Goal: Information Seeking & Learning: Learn about a topic

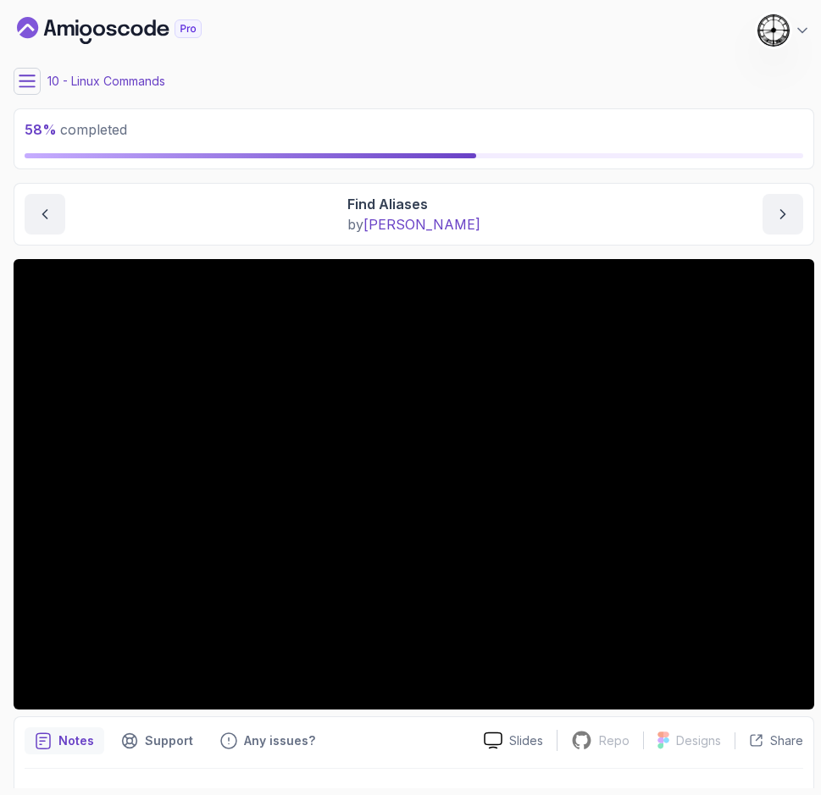
click at [252, 203] on div "Find Aliases by [PERSON_NAME]" at bounding box center [414, 214] width 778 height 41
click at [263, 69] on div "10 - Linux Commands" at bounding box center [414, 81] width 800 height 27
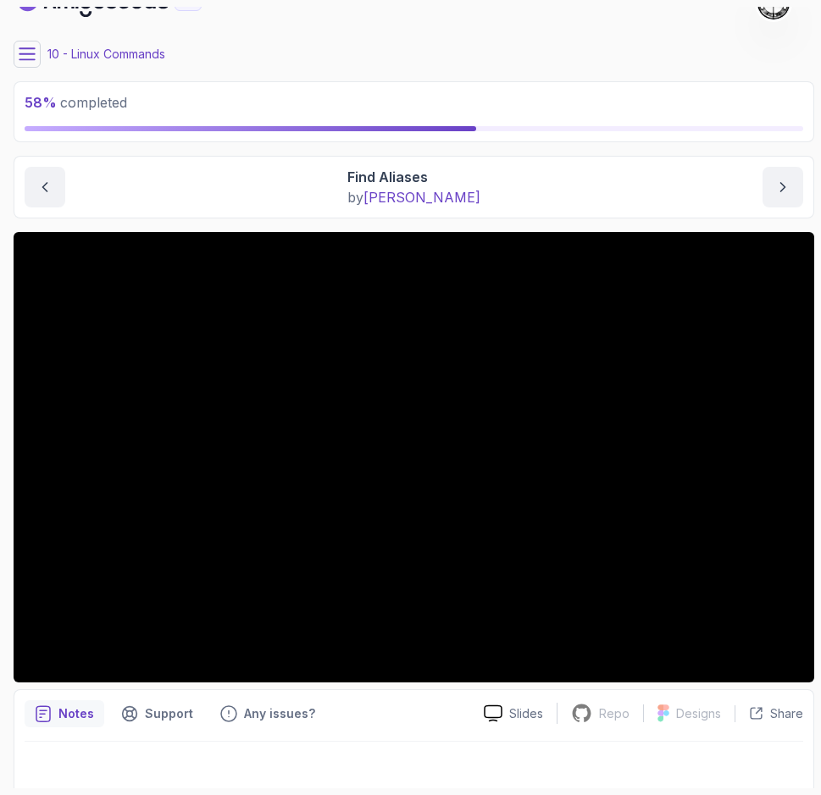
scroll to position [39, 0]
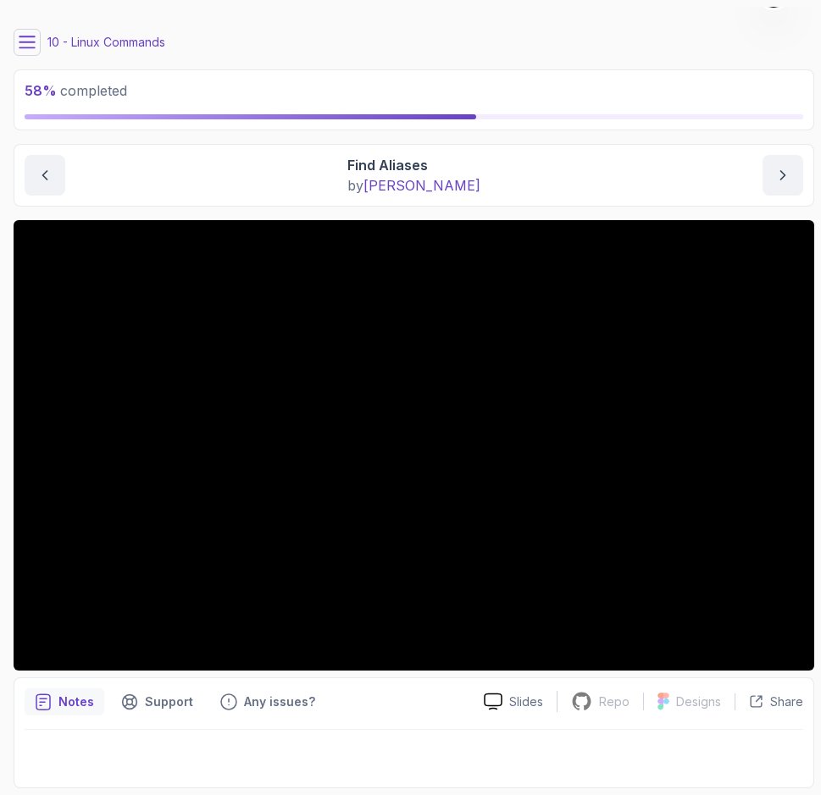
click at [301, 86] on p "58 % completed" at bounding box center [414, 90] width 778 height 20
click at [14, 38] on button at bounding box center [27, 42] width 27 height 27
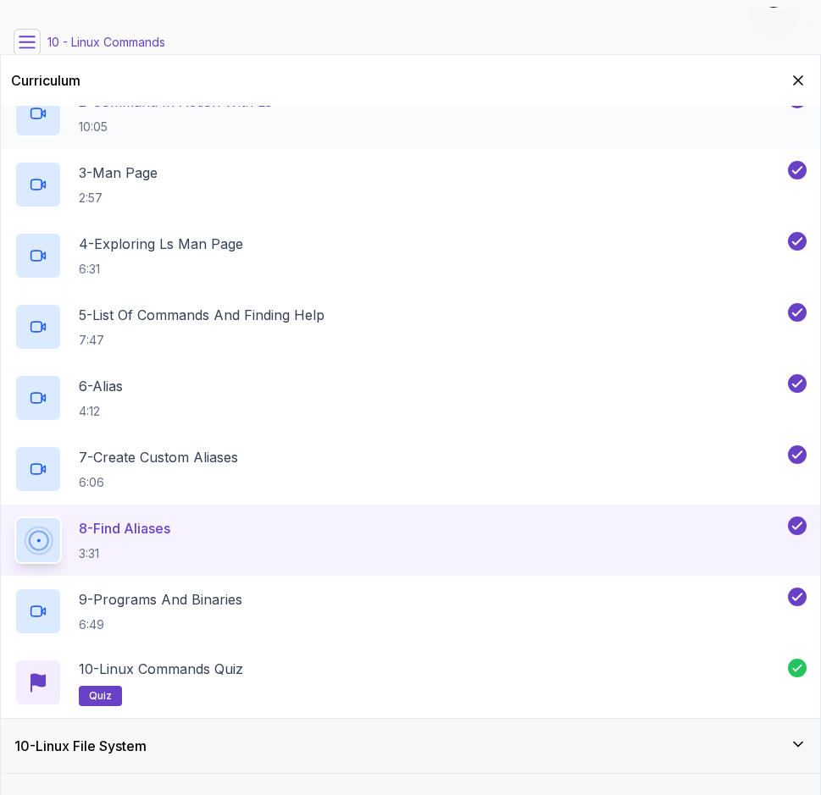
scroll to position [762, 0]
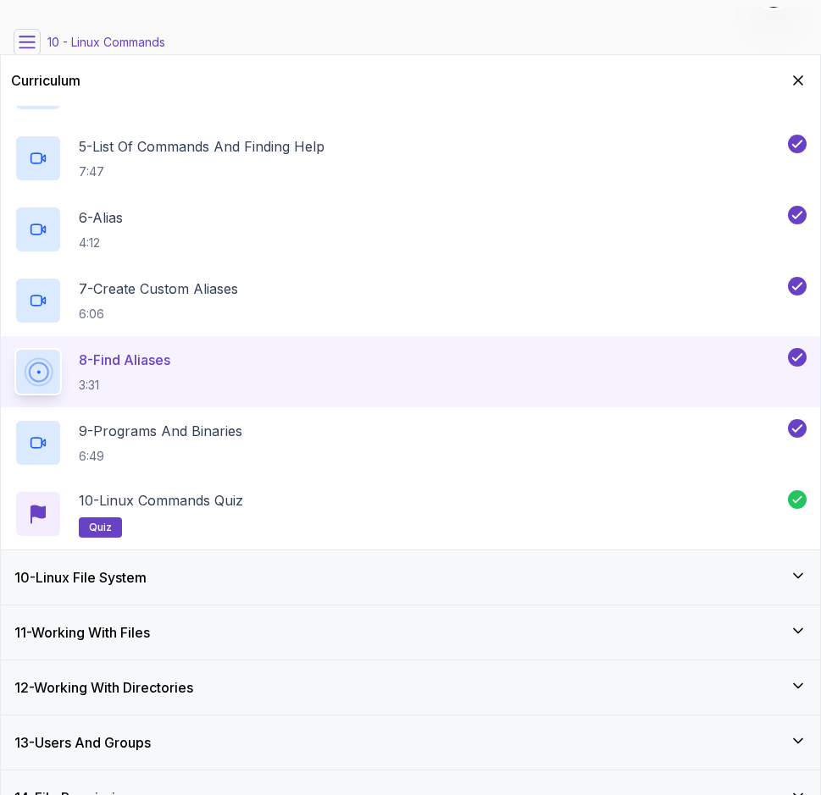
click at [152, 561] on div "10 - Linux File System" at bounding box center [410, 577] width 819 height 54
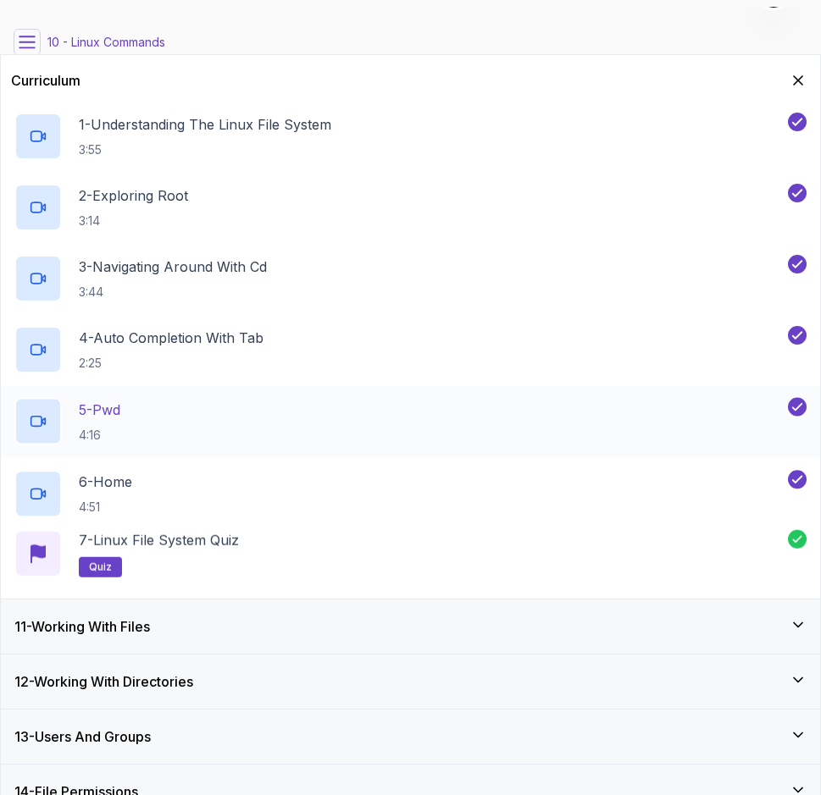
scroll to position [580, 0]
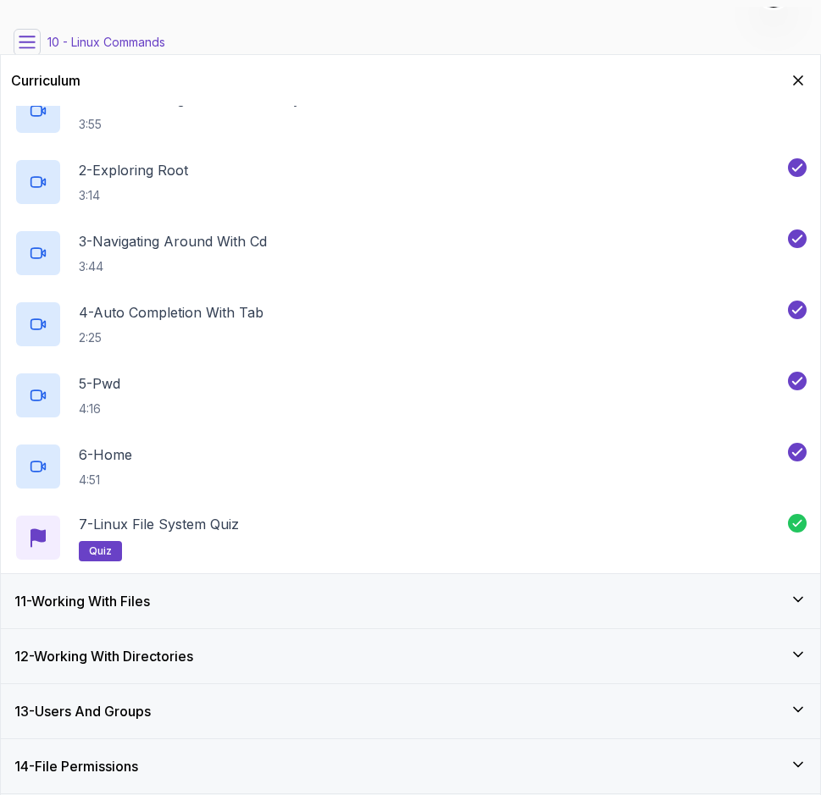
click at [73, 610] on h3 "11 - Working With Files" at bounding box center [81, 601] width 135 height 20
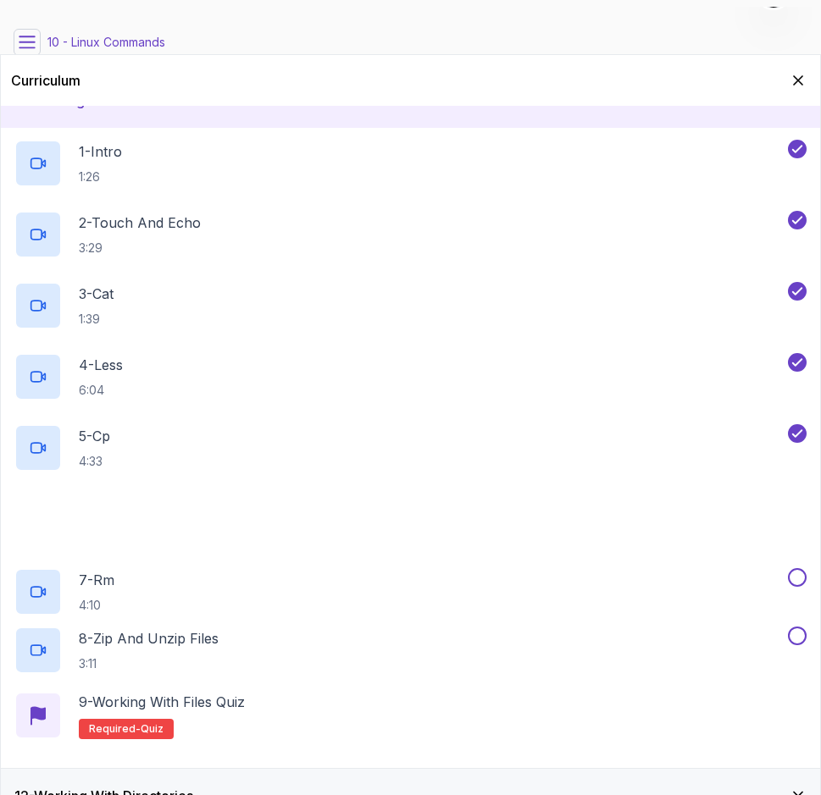
scroll to position [590, 0]
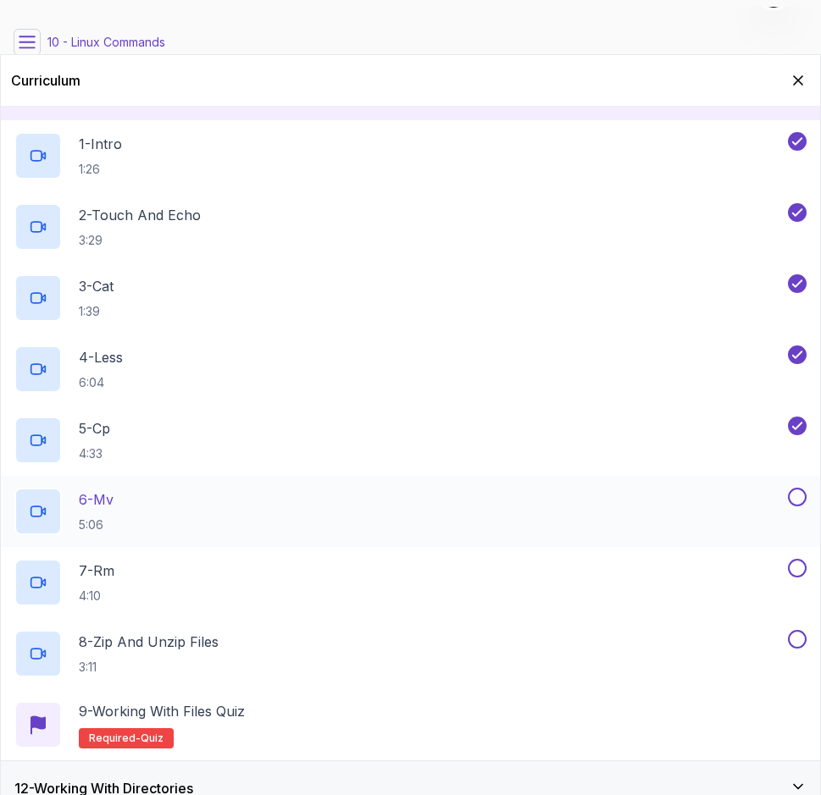
click at [171, 505] on div "6 - Mv 5:06" at bounding box center [399, 511] width 770 height 47
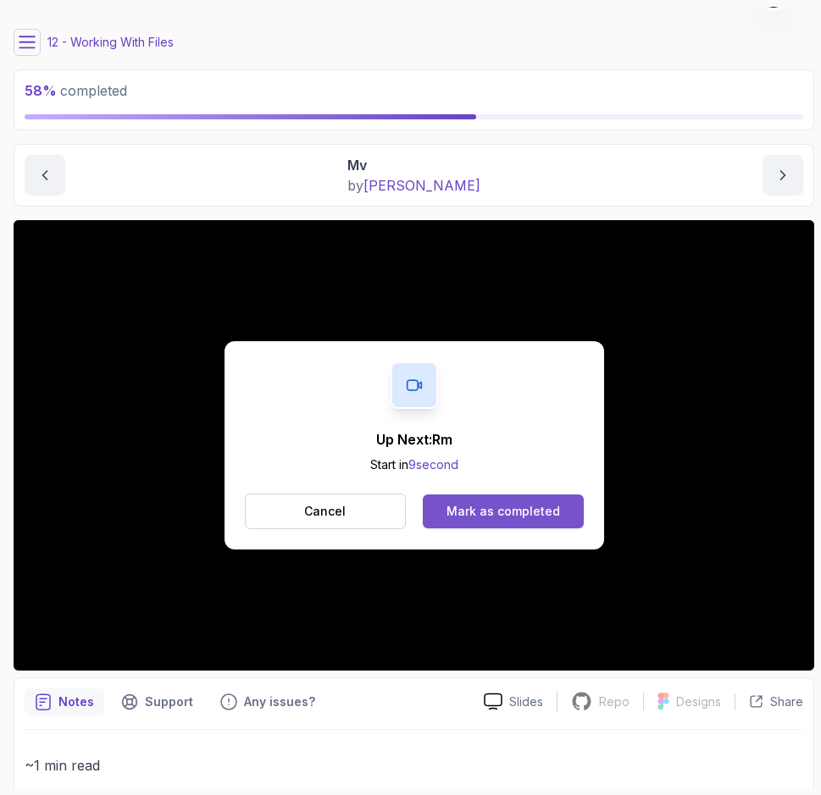
click at [527, 506] on div "Mark as completed" at bounding box center [502, 511] width 113 height 17
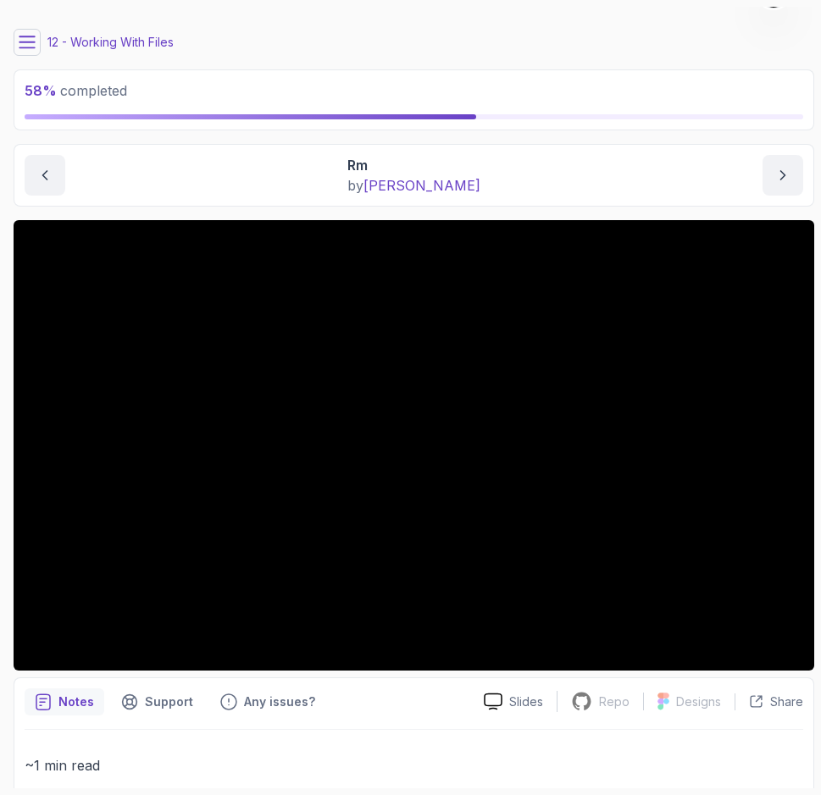
click at [292, 36] on div "12 - Working With Files" at bounding box center [414, 42] width 800 height 27
click at [293, 40] on div "12 - Working With Files" at bounding box center [414, 42] width 800 height 27
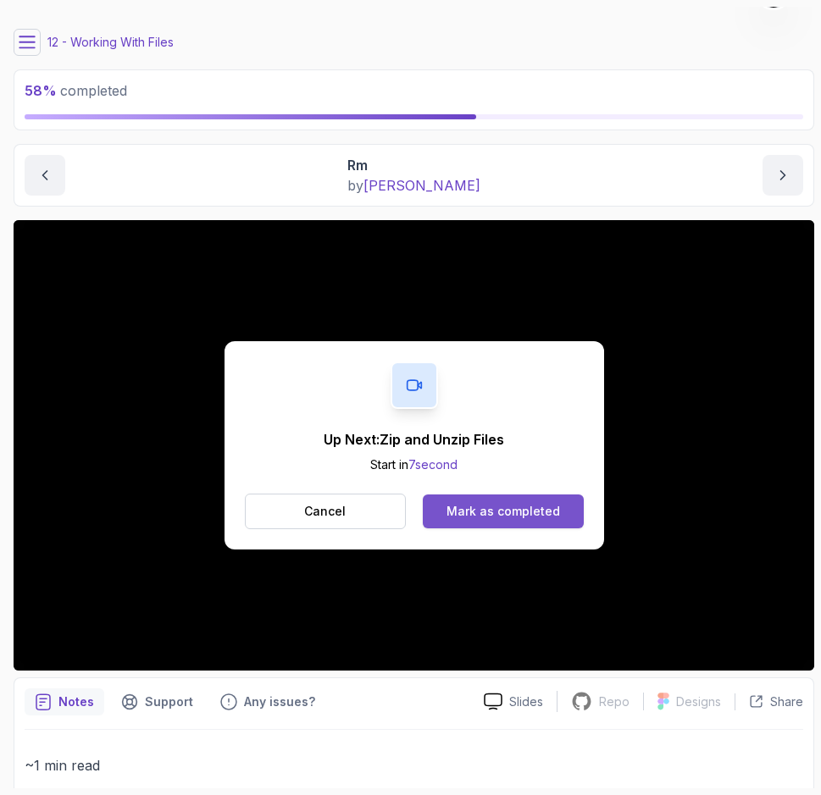
click at [472, 509] on div "Mark as completed" at bounding box center [502, 511] width 113 height 17
click at [514, 506] on div "Mark as completed" at bounding box center [502, 511] width 113 height 17
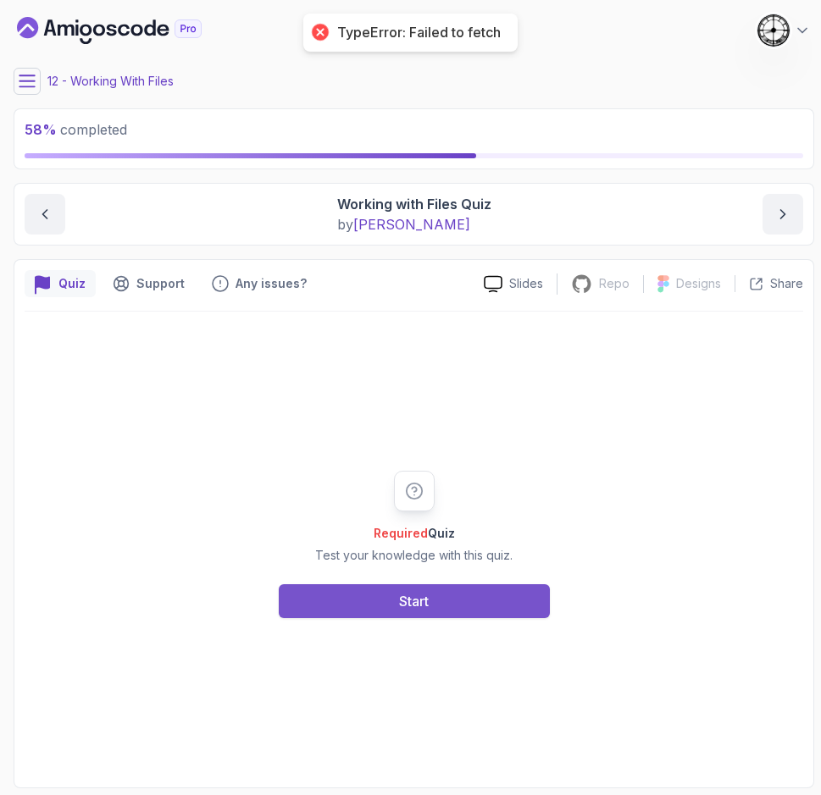
click at [327, 611] on button "Start" at bounding box center [414, 601] width 271 height 34
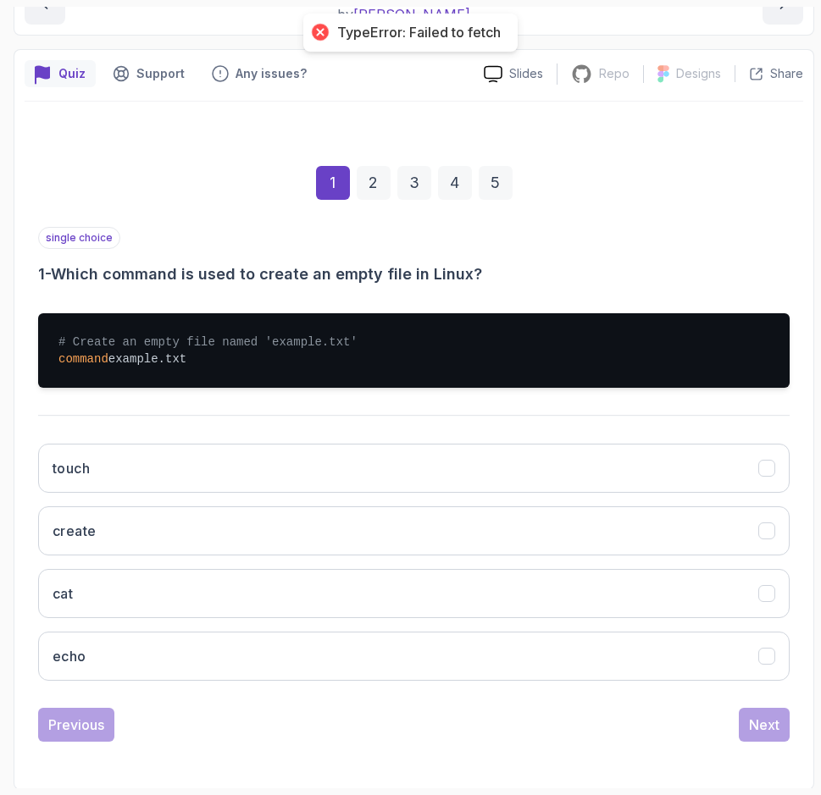
scroll to position [212, 0]
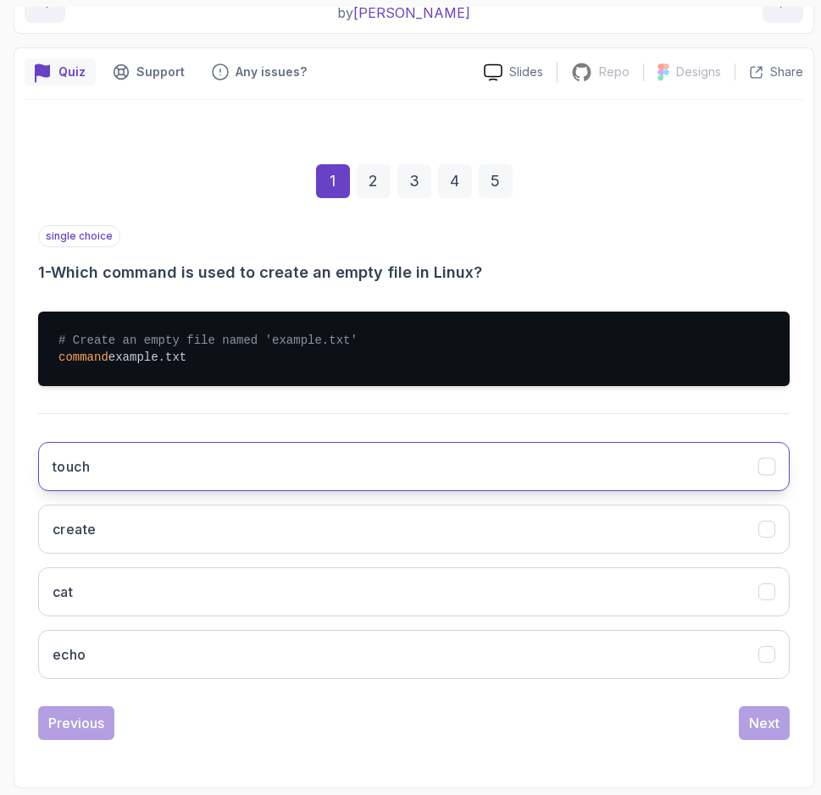
click at [121, 469] on button "touch" at bounding box center [413, 466] width 751 height 49
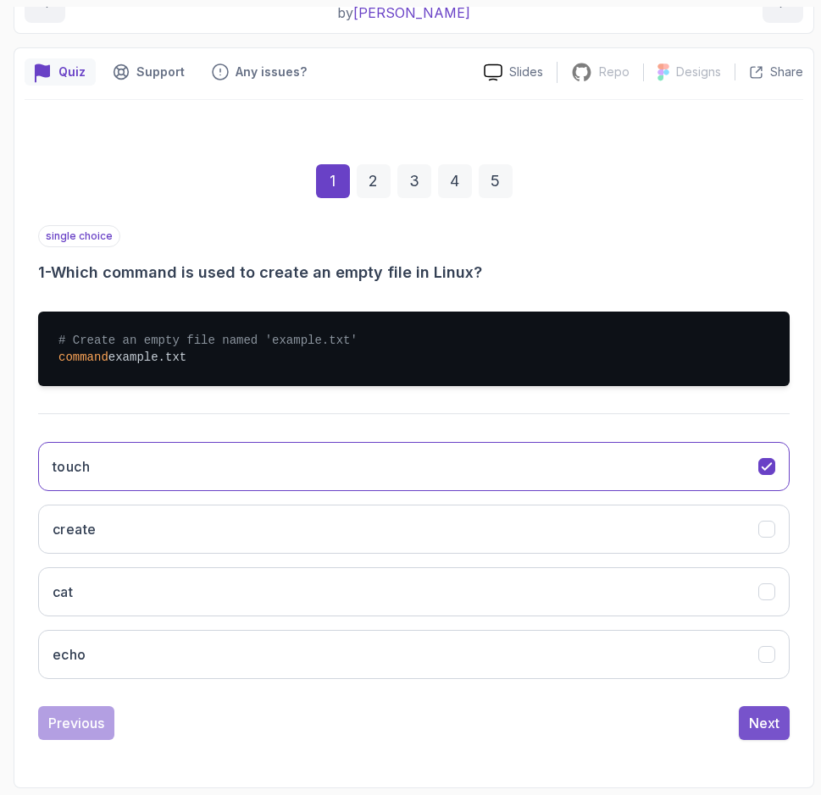
drag, startPoint x: 741, startPoint y: 726, endPoint x: 751, endPoint y: 716, distance: 14.4
click at [750, 721] on div "Previous Next" at bounding box center [413, 723] width 751 height 34
click at [753, 715] on div "Next" at bounding box center [764, 723] width 30 height 20
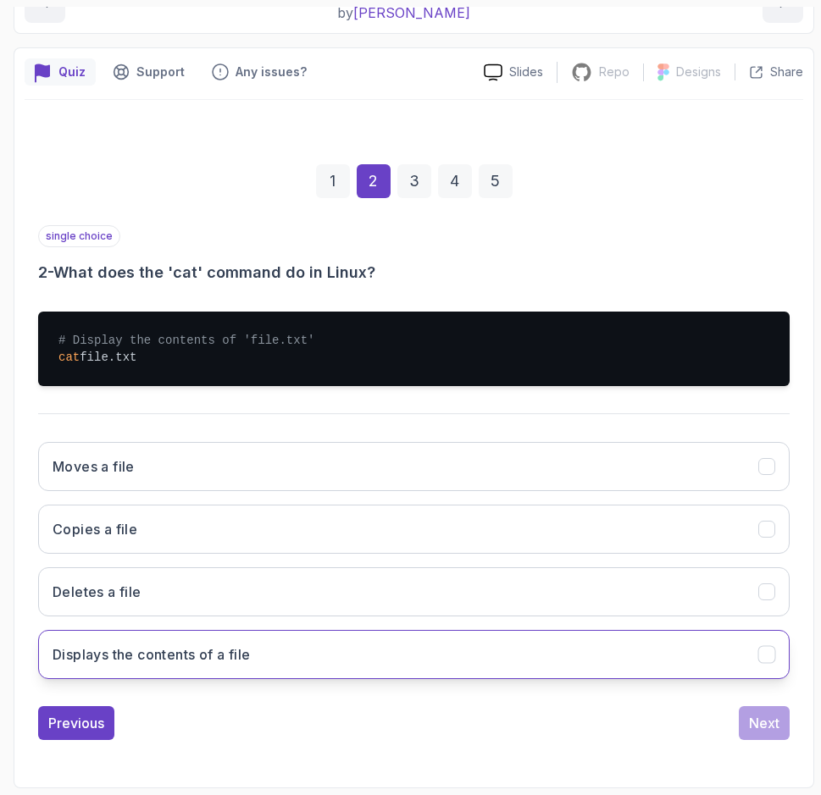
click at [161, 668] on button "Displays the contents of a file" at bounding box center [413, 654] width 751 height 49
click at [786, 734] on button "Next" at bounding box center [763, 723] width 51 height 34
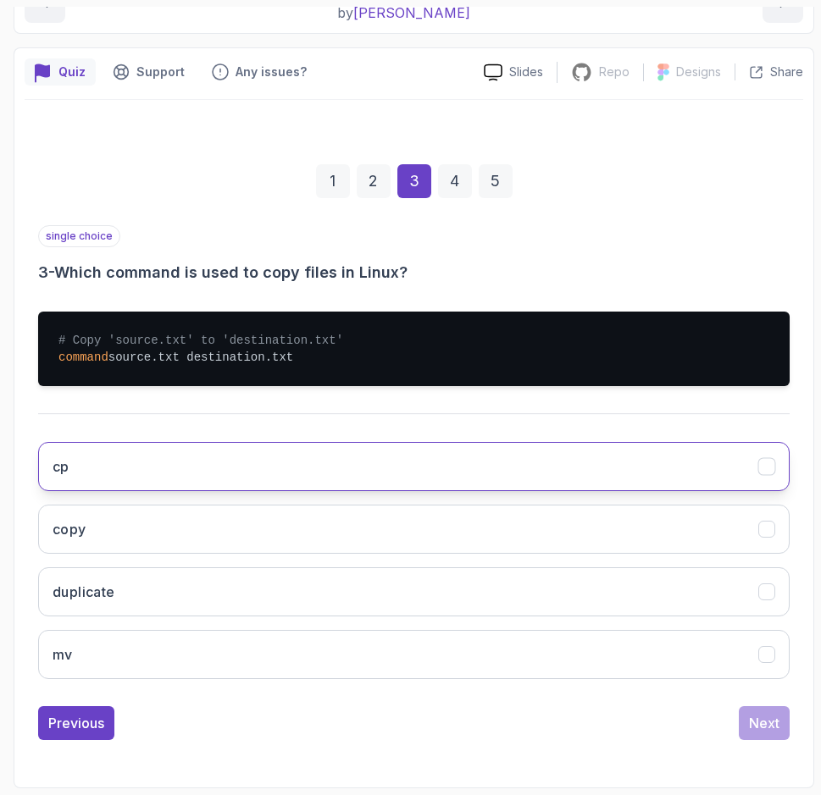
click at [435, 489] on button "cp" at bounding box center [413, 466] width 751 height 49
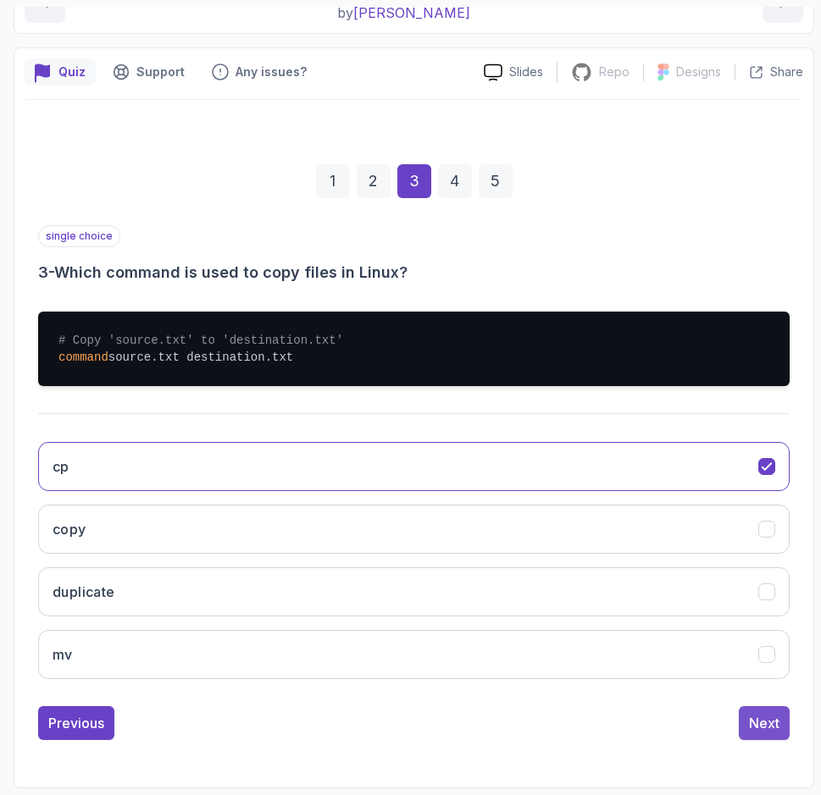
click at [755, 713] on div "Next" at bounding box center [764, 723] width 30 height 20
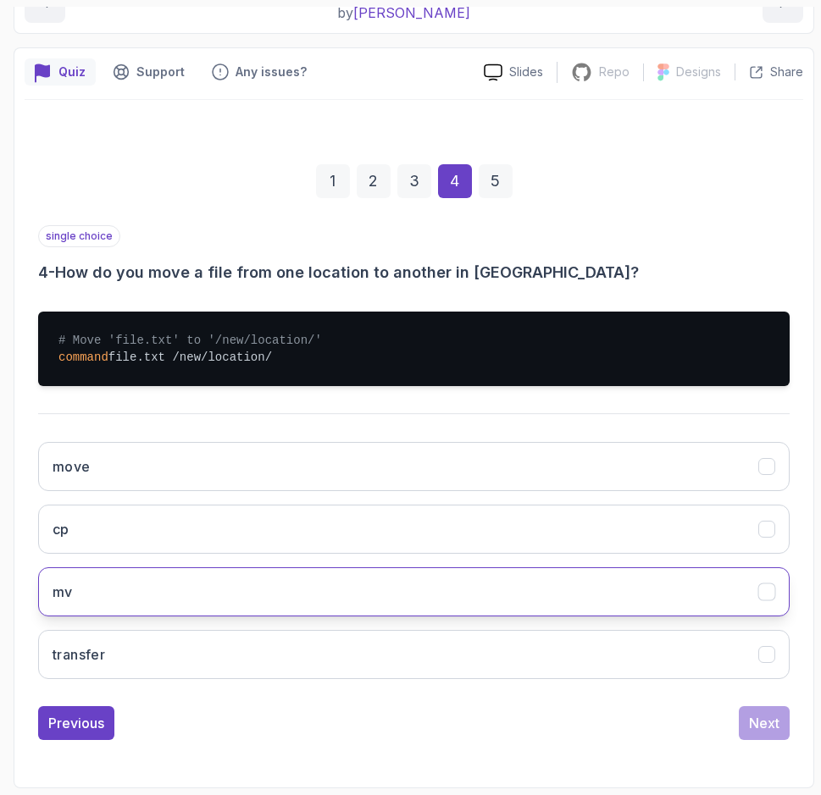
click at [158, 613] on button "mv" at bounding box center [413, 591] width 751 height 49
click at [774, 716] on div "Next" at bounding box center [764, 723] width 30 height 20
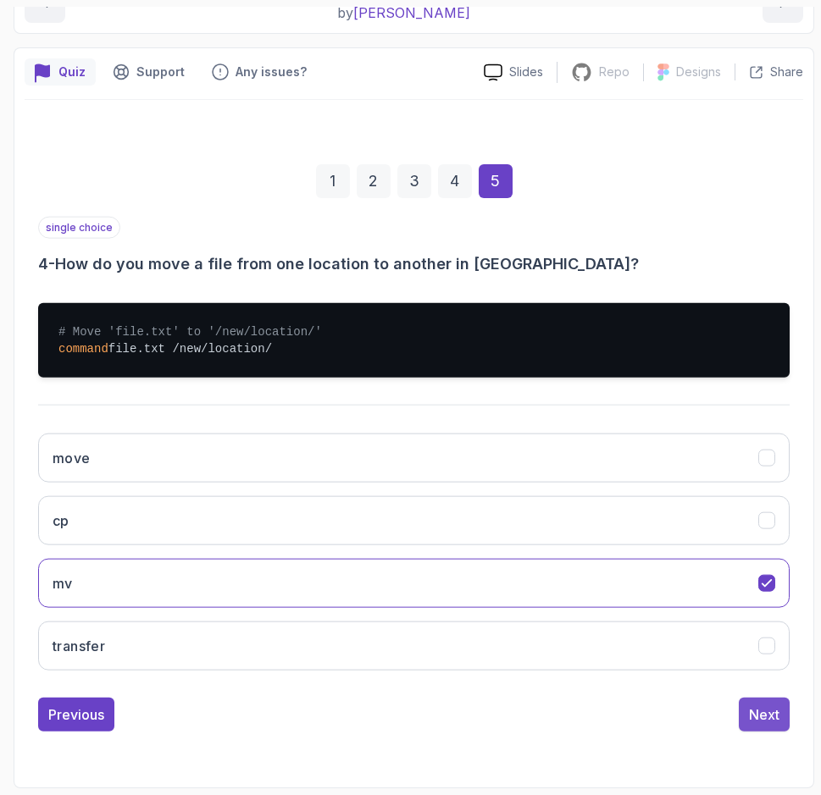
scroll to position [97, 0]
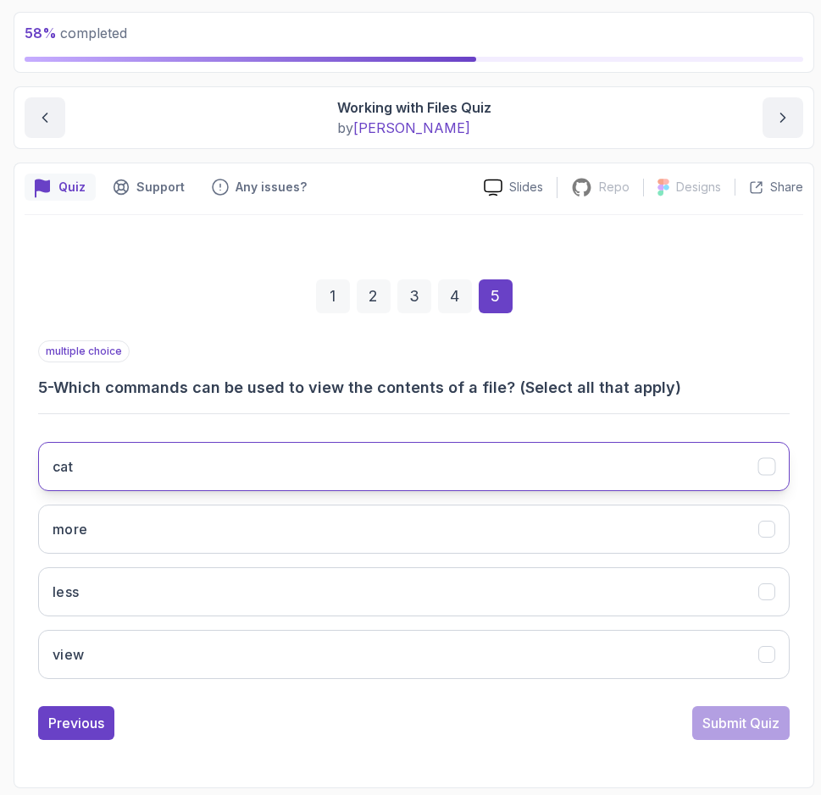
click at [179, 459] on button "cat" at bounding box center [413, 466] width 751 height 49
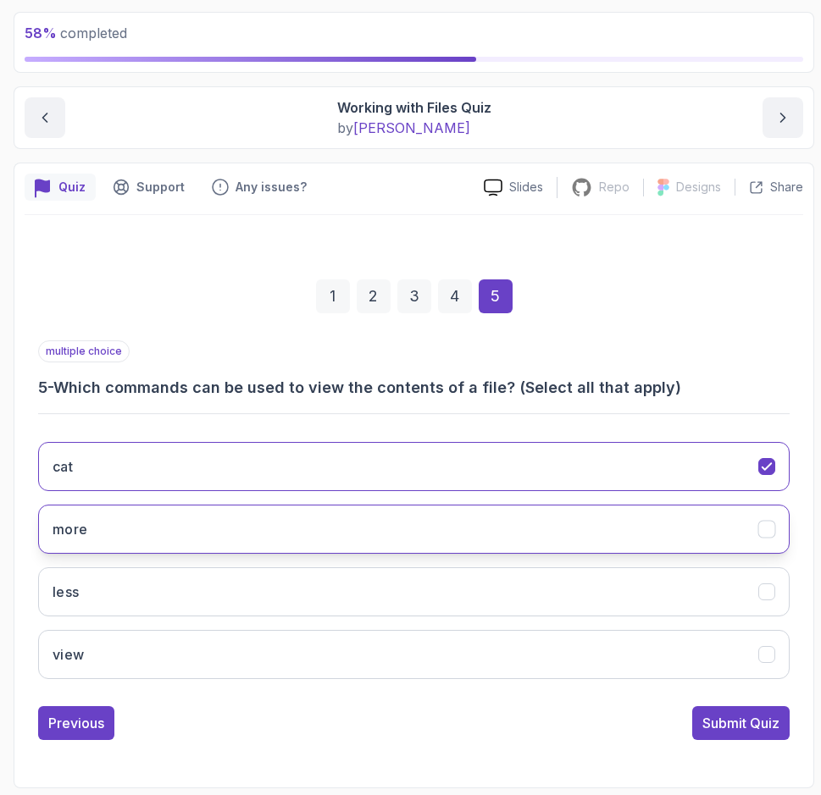
click at [120, 533] on button "more" at bounding box center [413, 529] width 751 height 49
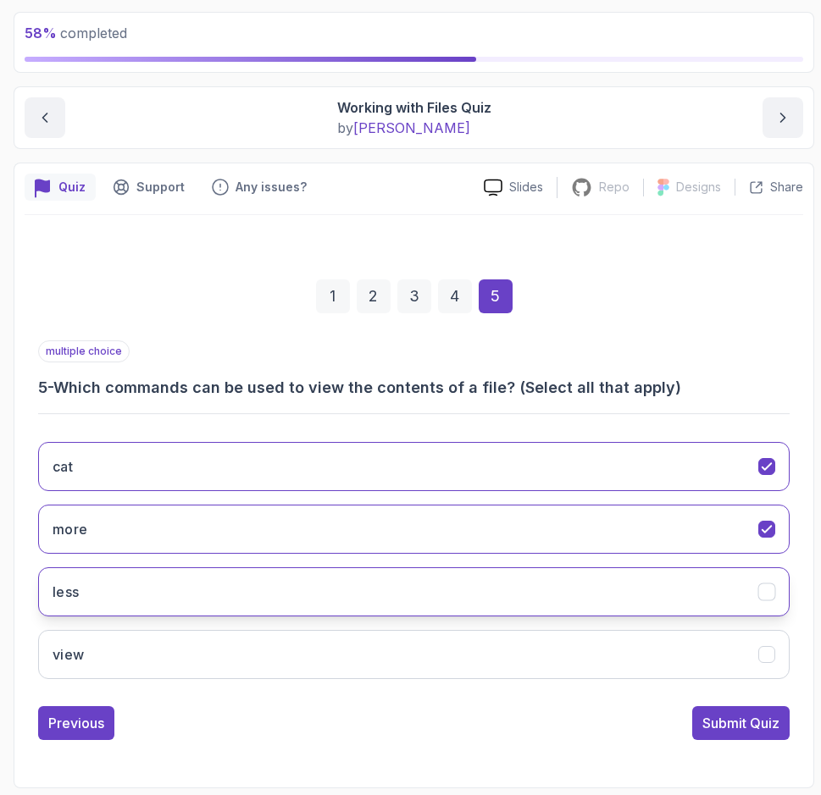
click at [118, 604] on button "less" at bounding box center [413, 591] width 751 height 49
click at [751, 736] on button "Submit Quiz" at bounding box center [740, 723] width 97 height 34
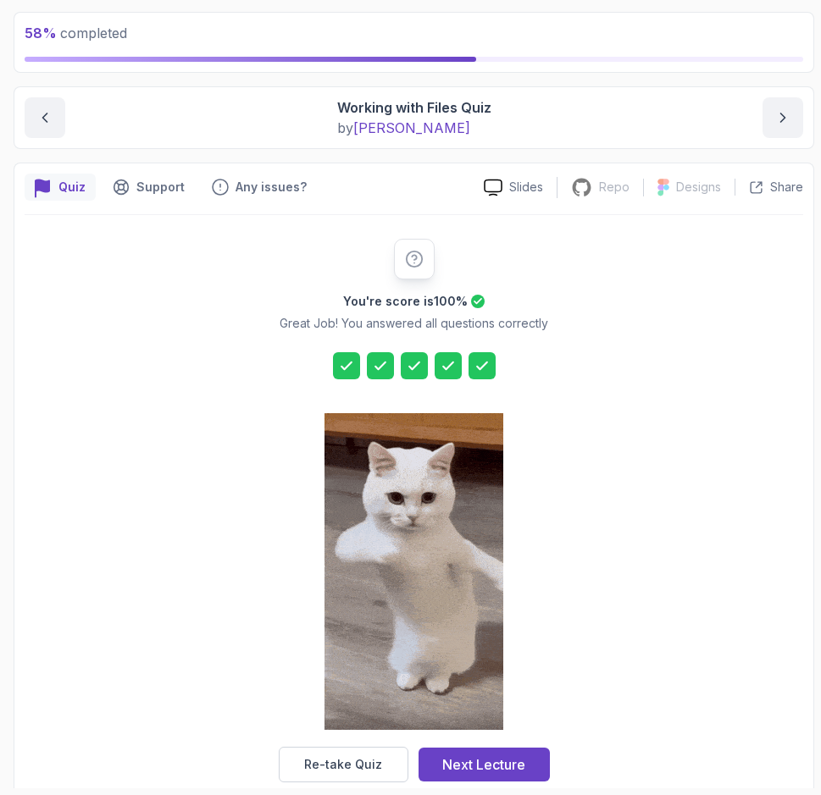
scroll to position [125, 0]
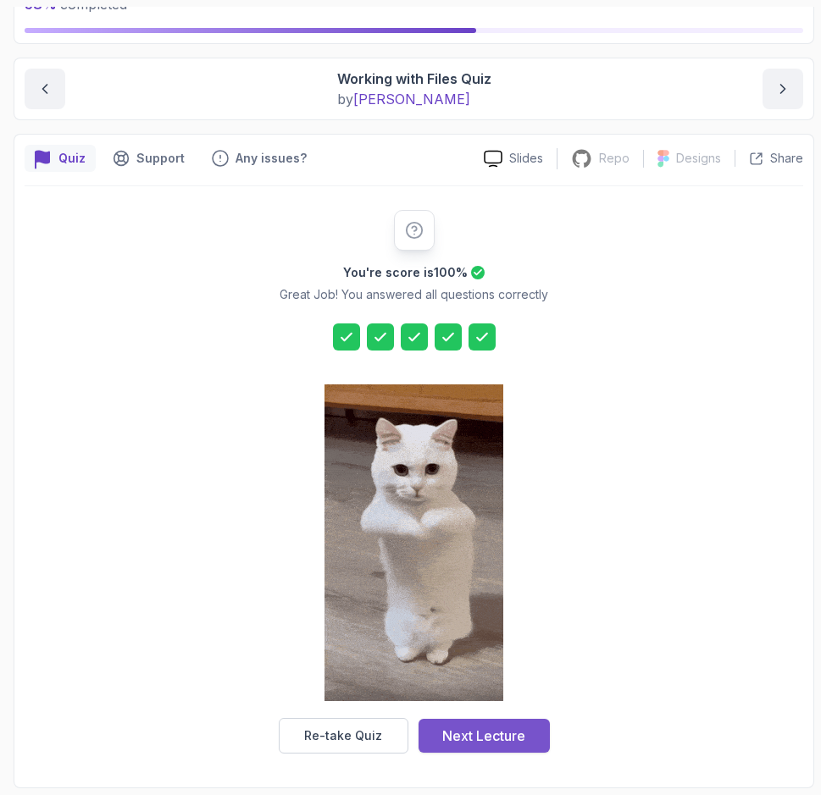
click at [463, 741] on div "Next Lecture" at bounding box center [483, 736] width 83 height 20
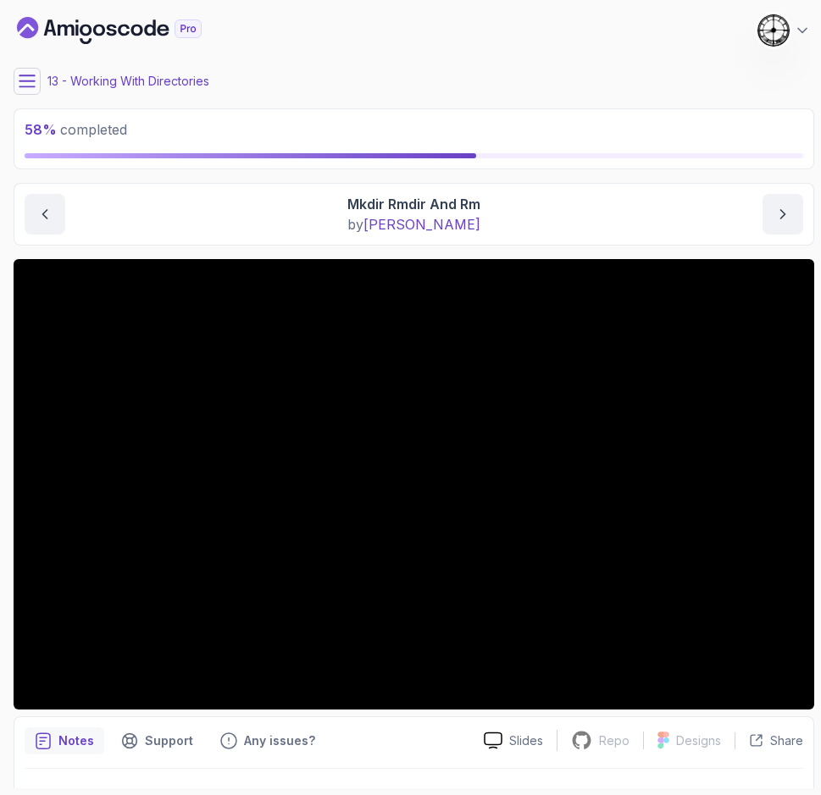
click at [24, 83] on icon at bounding box center [27, 81] width 17 height 17
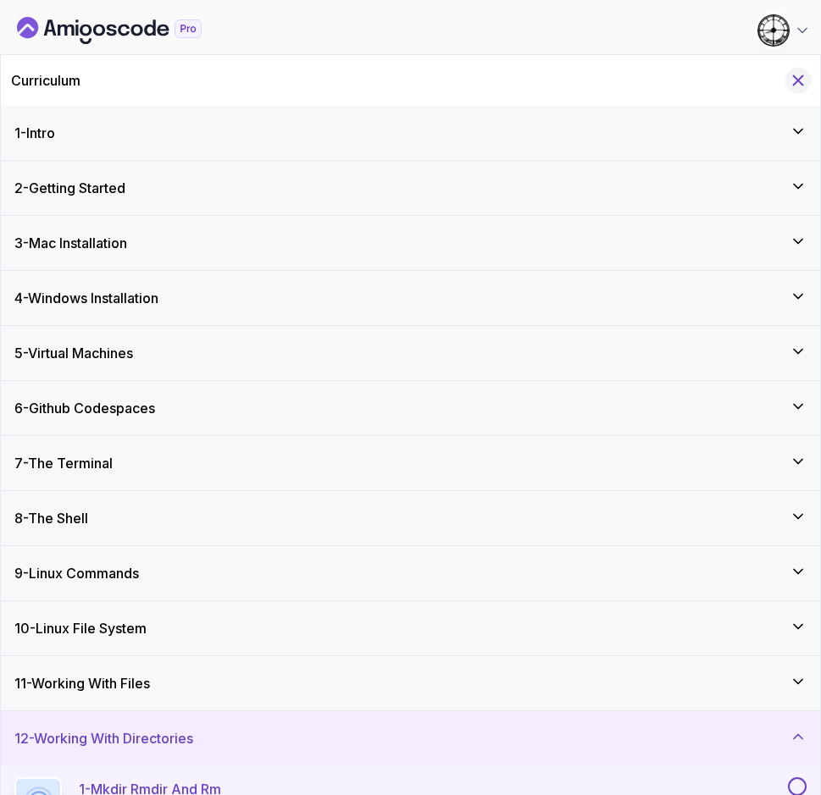
click at [793, 80] on icon "Hide Curriculum for mobile" at bounding box center [797, 80] width 19 height 19
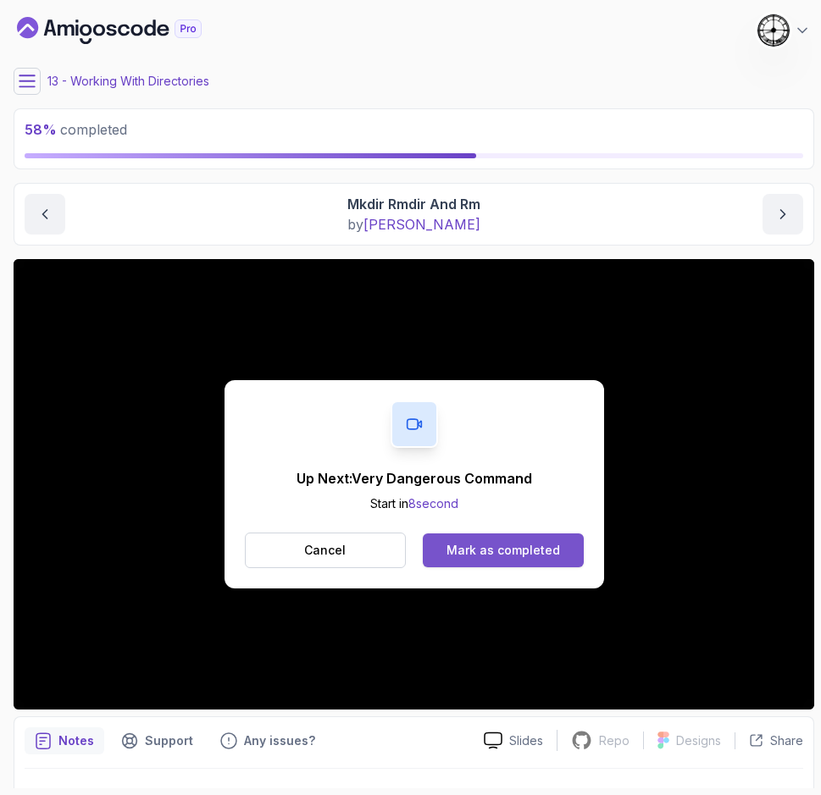
click at [486, 534] on button "Mark as completed" at bounding box center [503, 551] width 160 height 34
click at [533, 535] on button "Mark as completed" at bounding box center [503, 551] width 160 height 34
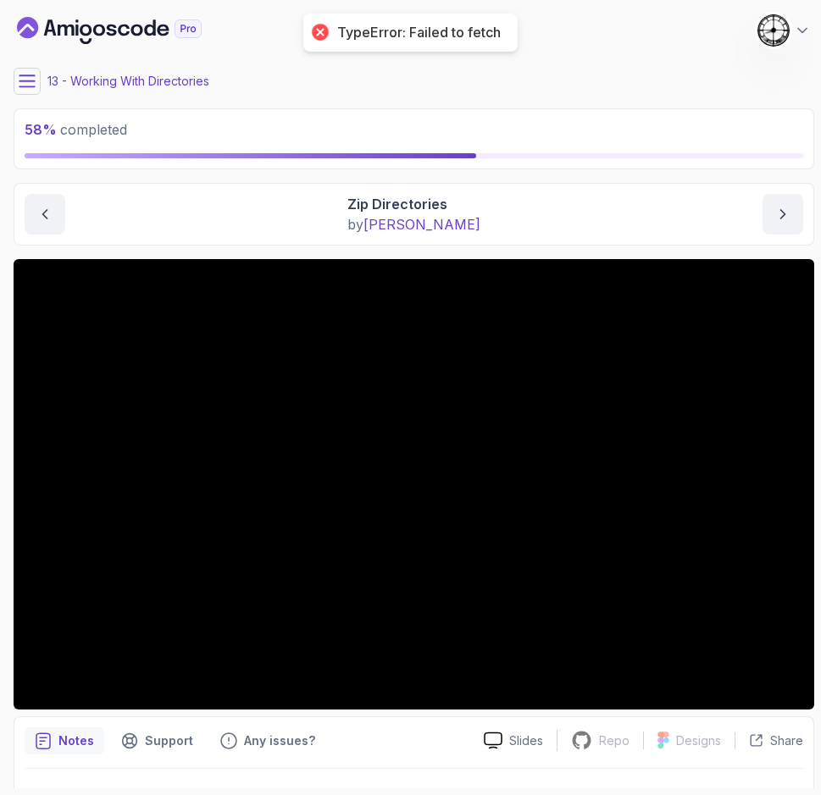
click at [35, 75] on icon at bounding box center [26, 80] width 15 height 11
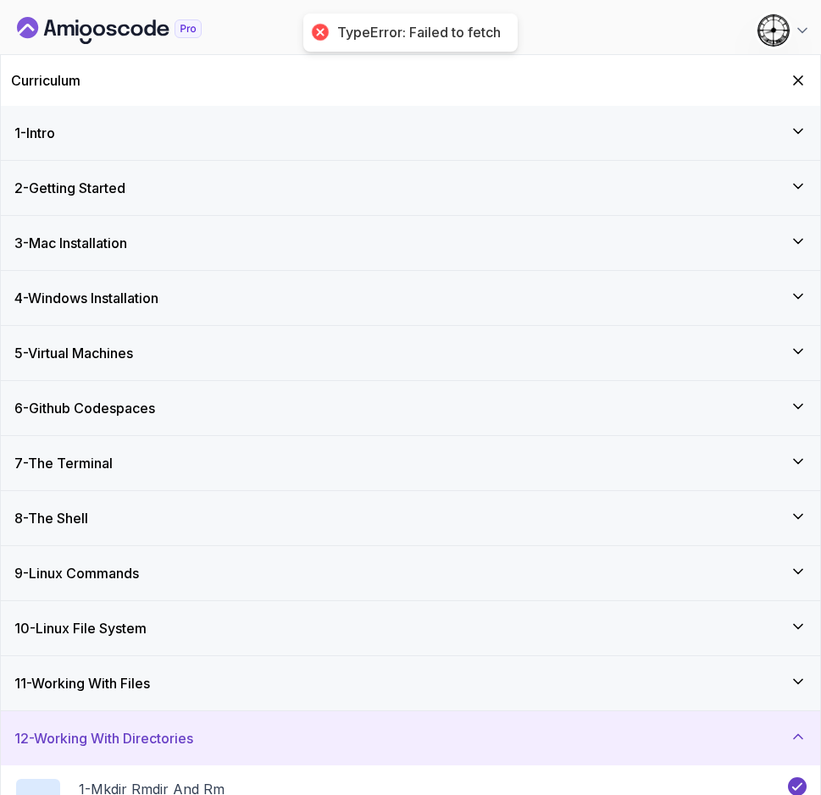
scroll to position [438, 0]
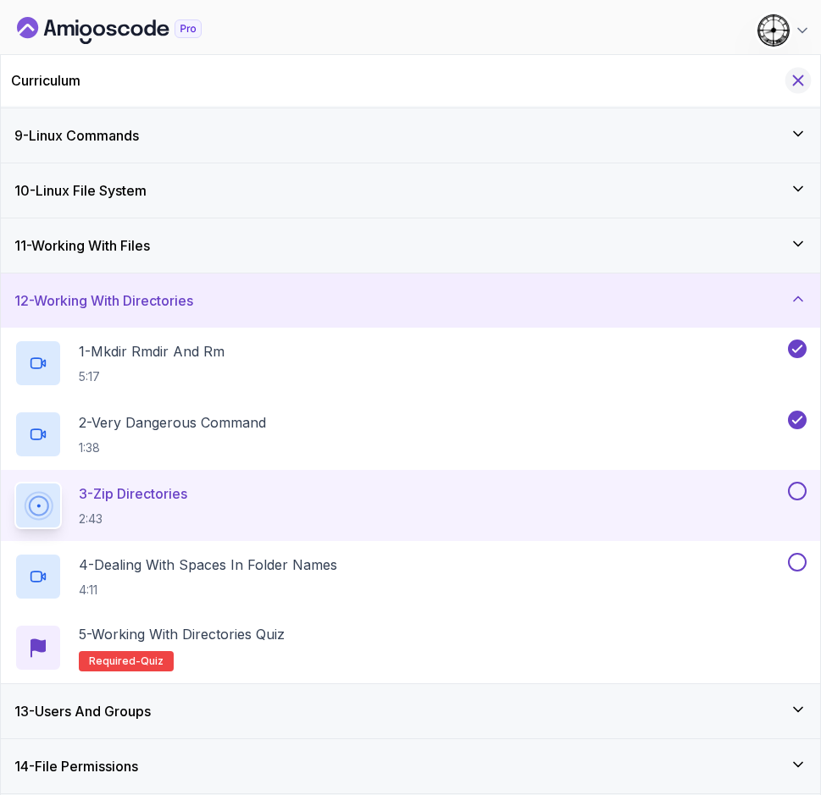
click at [803, 83] on icon "Hide Curriculum for mobile" at bounding box center [797, 80] width 19 height 19
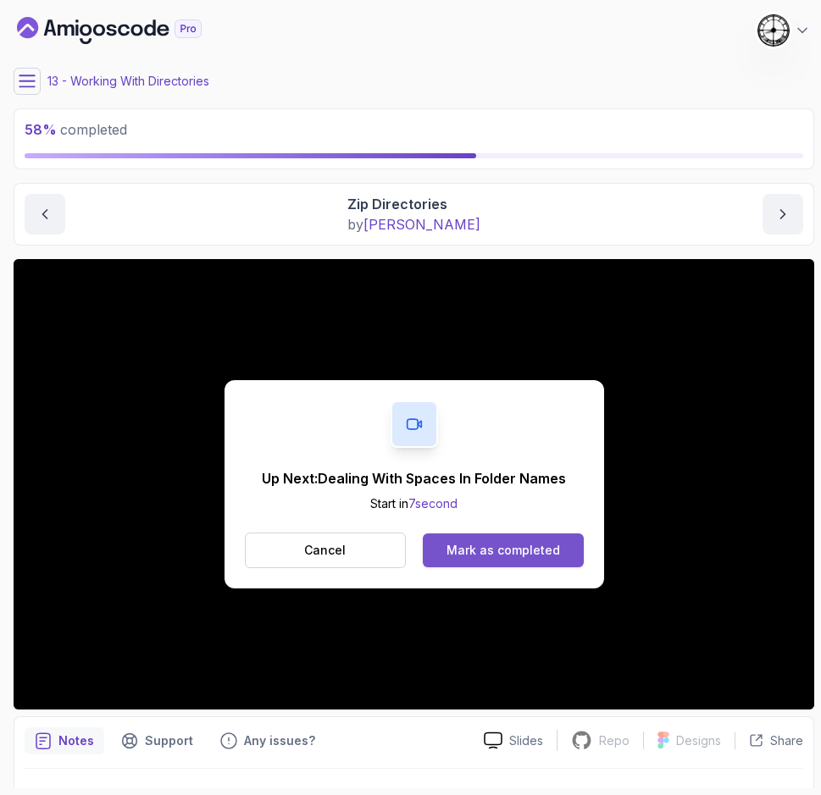
click at [480, 545] on div "Mark as completed" at bounding box center [502, 550] width 113 height 17
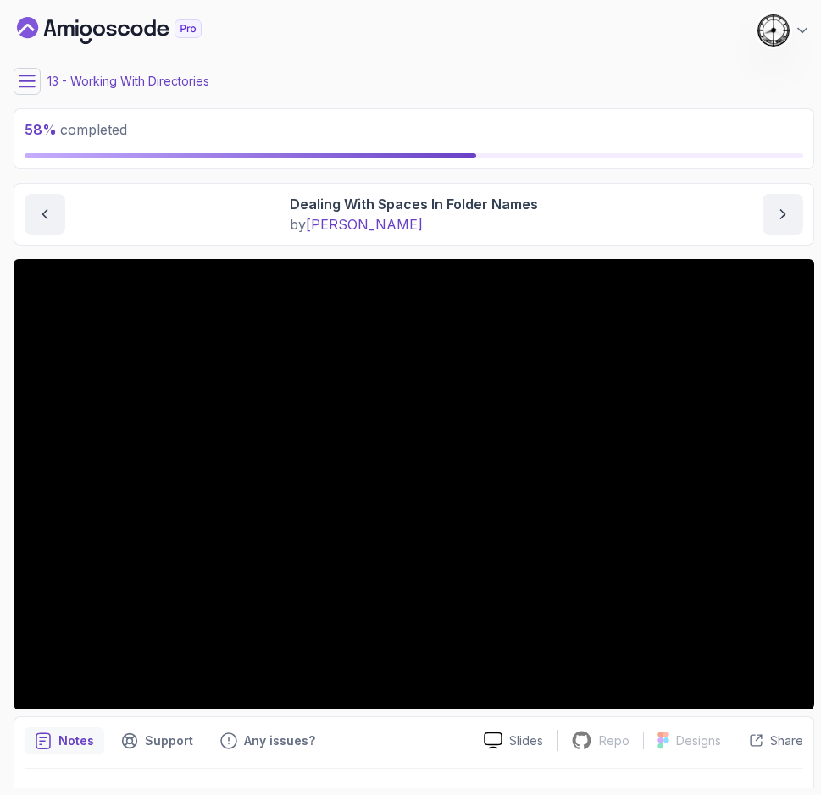
click at [16, 73] on button at bounding box center [27, 81] width 27 height 27
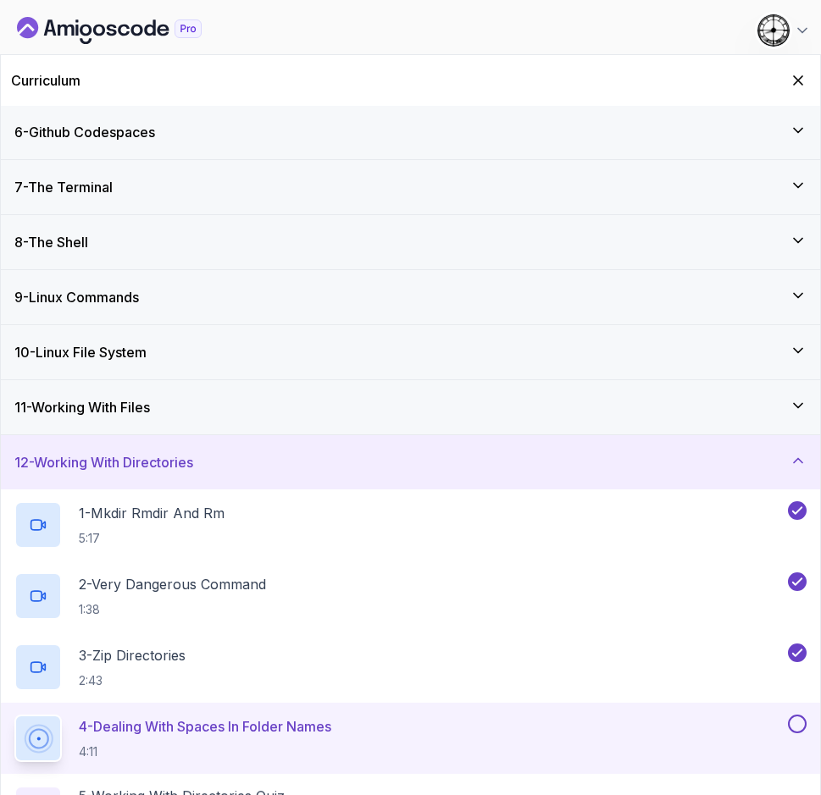
scroll to position [438, 0]
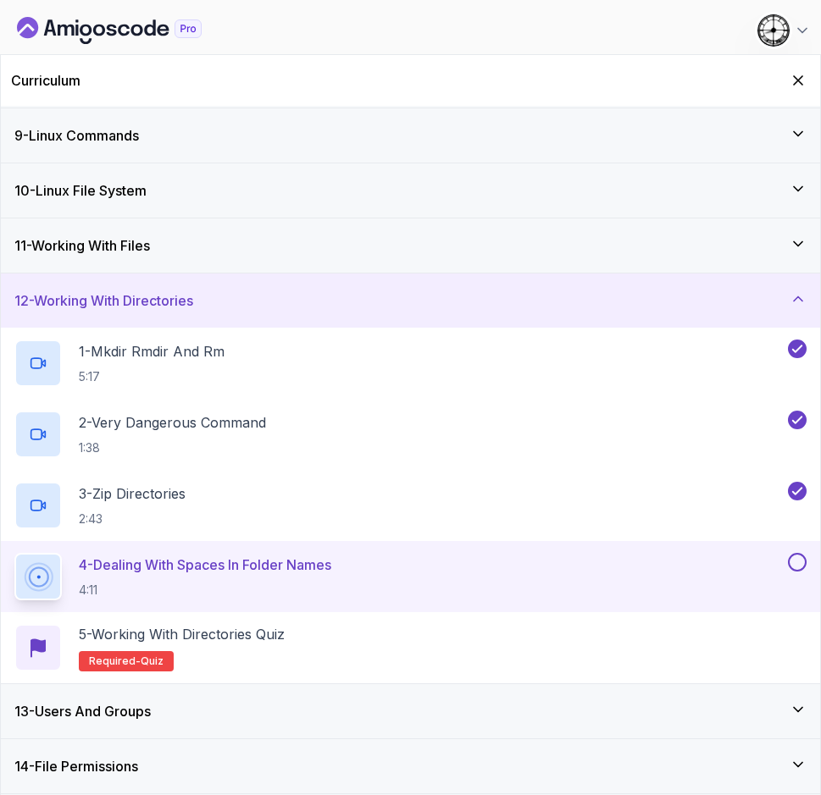
click at [109, 718] on h3 "13 - Users And Groups" at bounding box center [82, 711] width 136 height 20
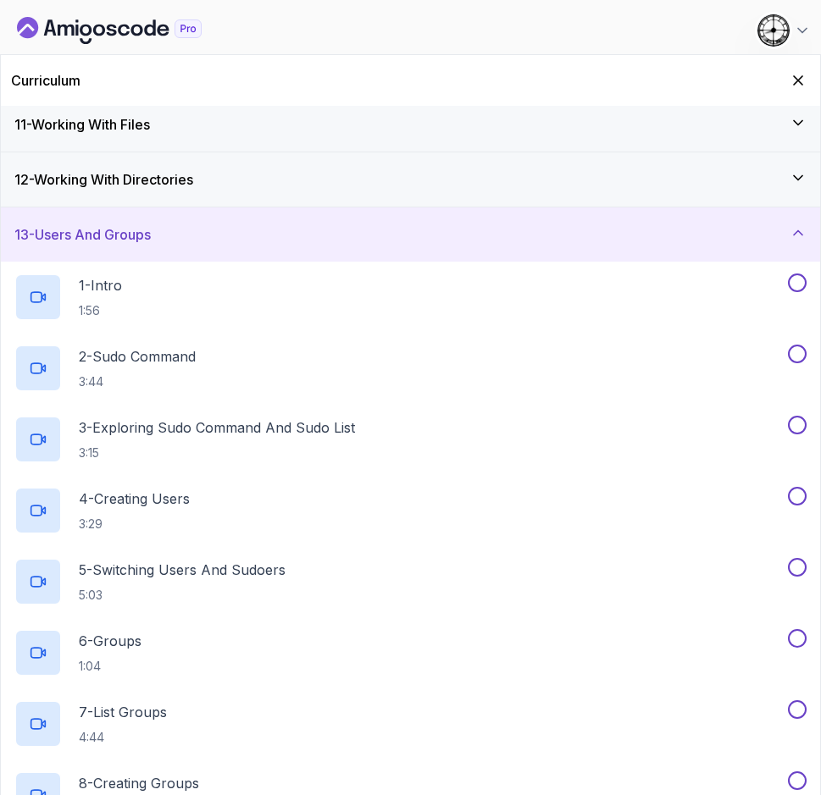
scroll to position [428, 0]
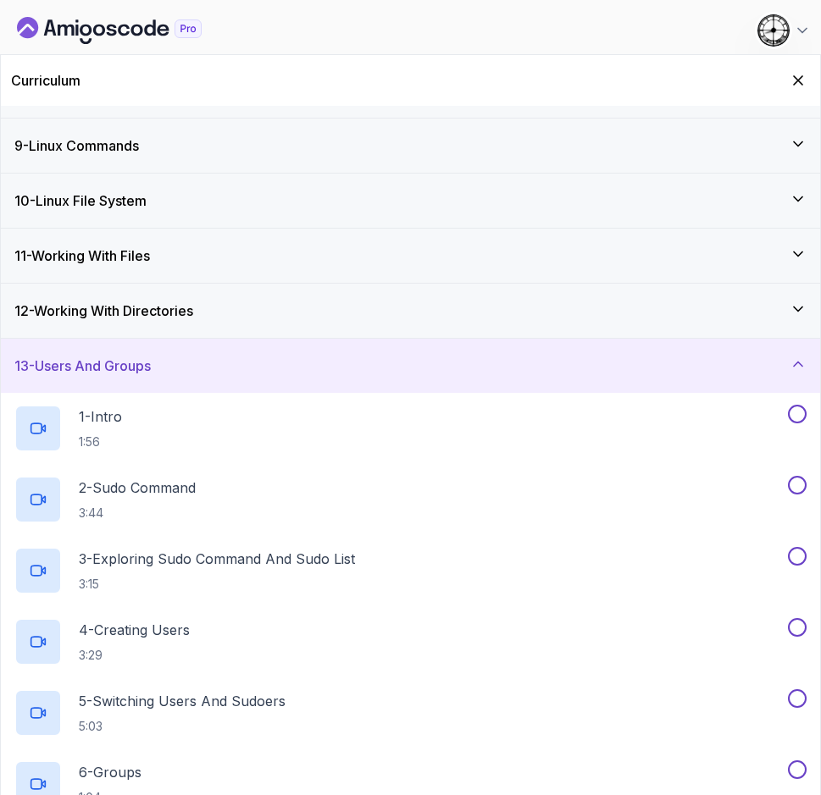
click at [794, 72] on icon "Hide Curriculum for mobile" at bounding box center [797, 80] width 17 height 17
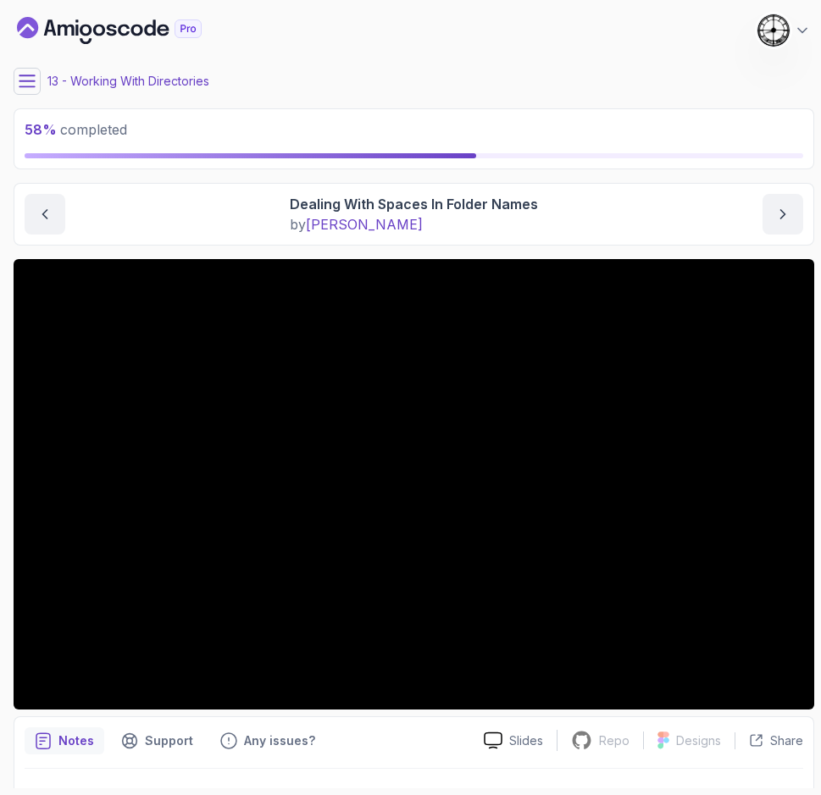
click at [204, 231] on div "Dealing With Spaces In Folder Names by [PERSON_NAME]" at bounding box center [414, 214] width 778 height 41
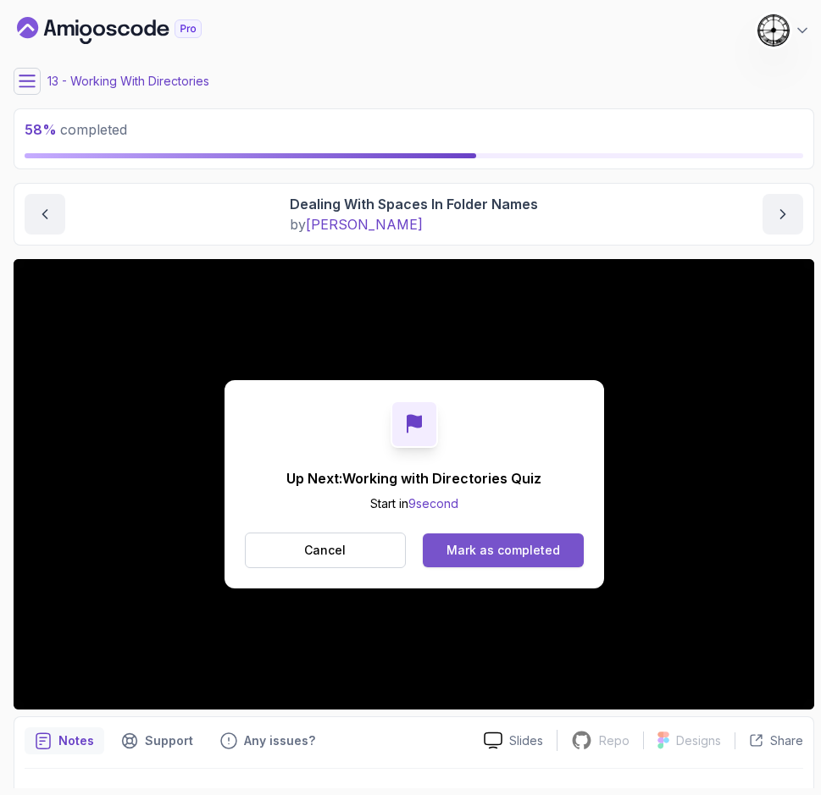
click at [468, 549] on div "Mark as completed" at bounding box center [502, 550] width 113 height 17
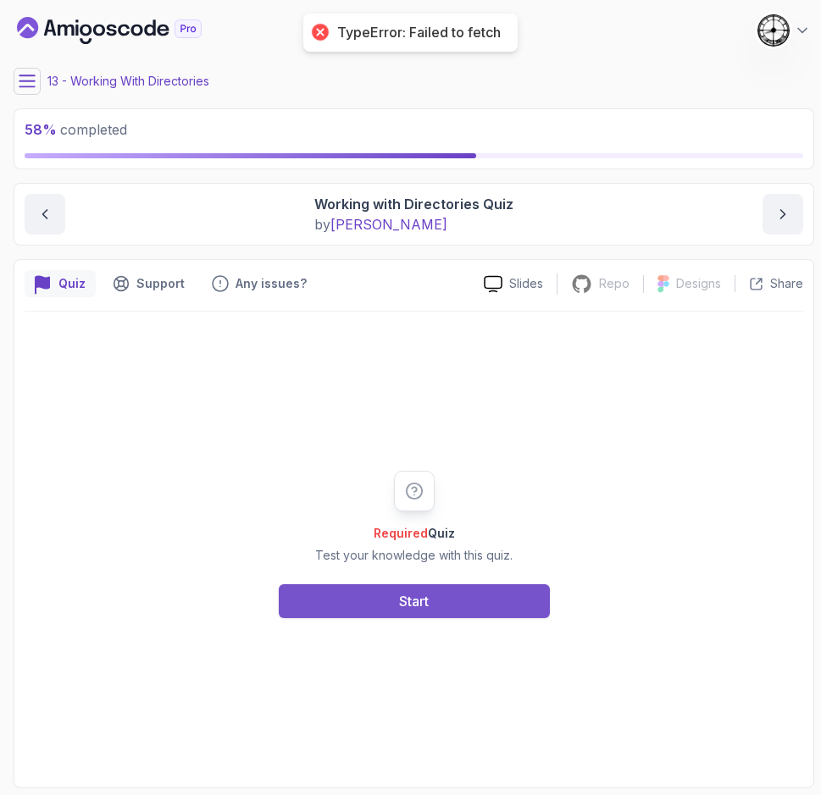
click at [321, 590] on button "Start" at bounding box center [414, 601] width 271 height 34
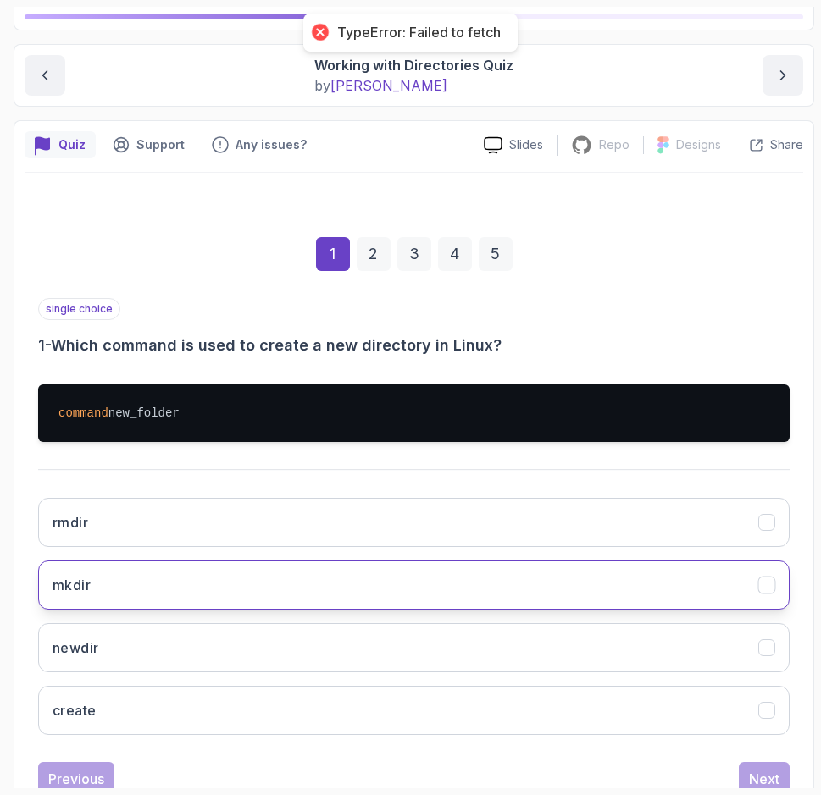
scroll to position [195, 0]
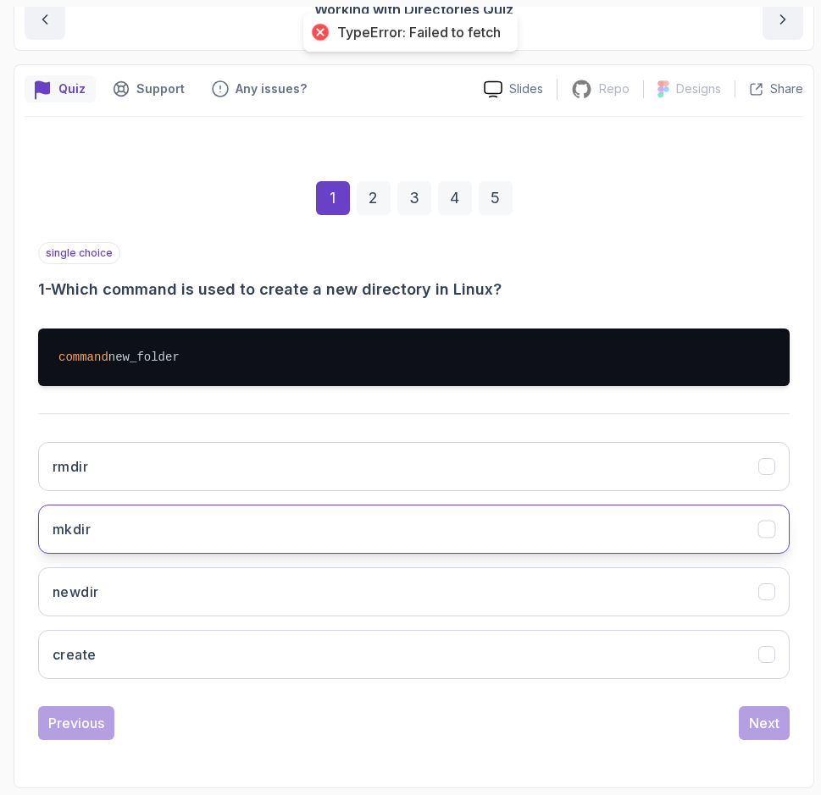
click at [72, 541] on button "mkdir" at bounding box center [413, 529] width 751 height 49
click at [760, 716] on div "Next" at bounding box center [764, 723] width 30 height 20
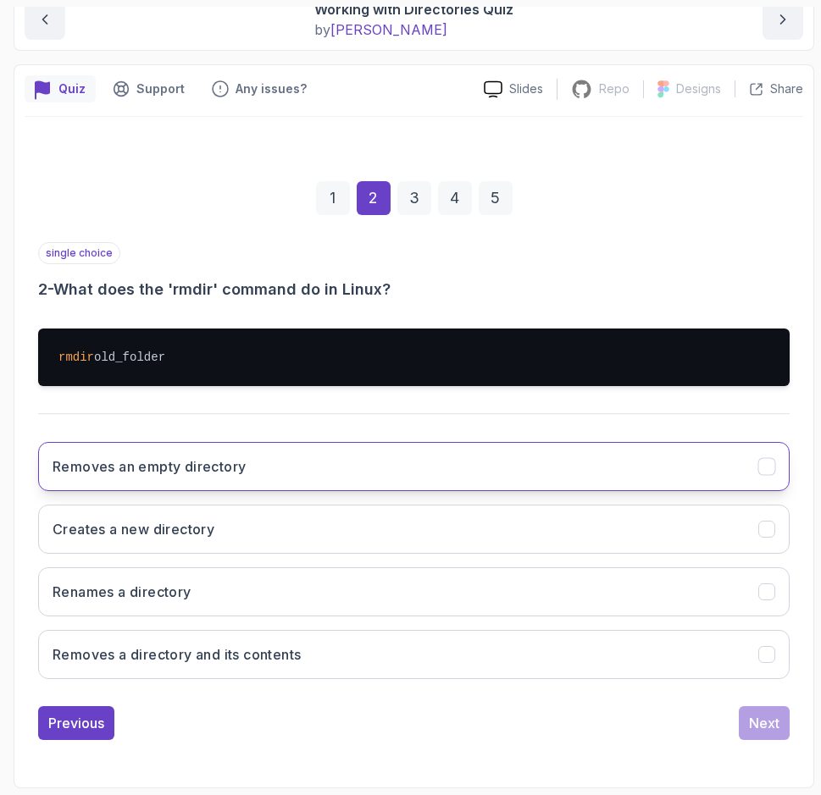
click at [98, 460] on h3 "Removes an empty directory" at bounding box center [149, 466] width 193 height 20
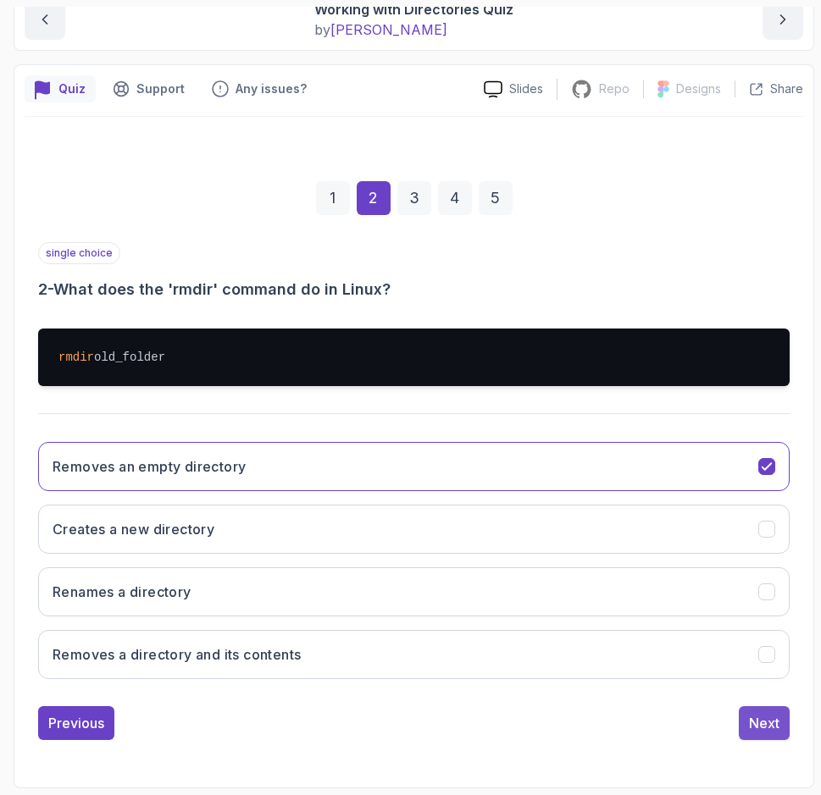
click at [758, 732] on div "Next" at bounding box center [764, 723] width 30 height 20
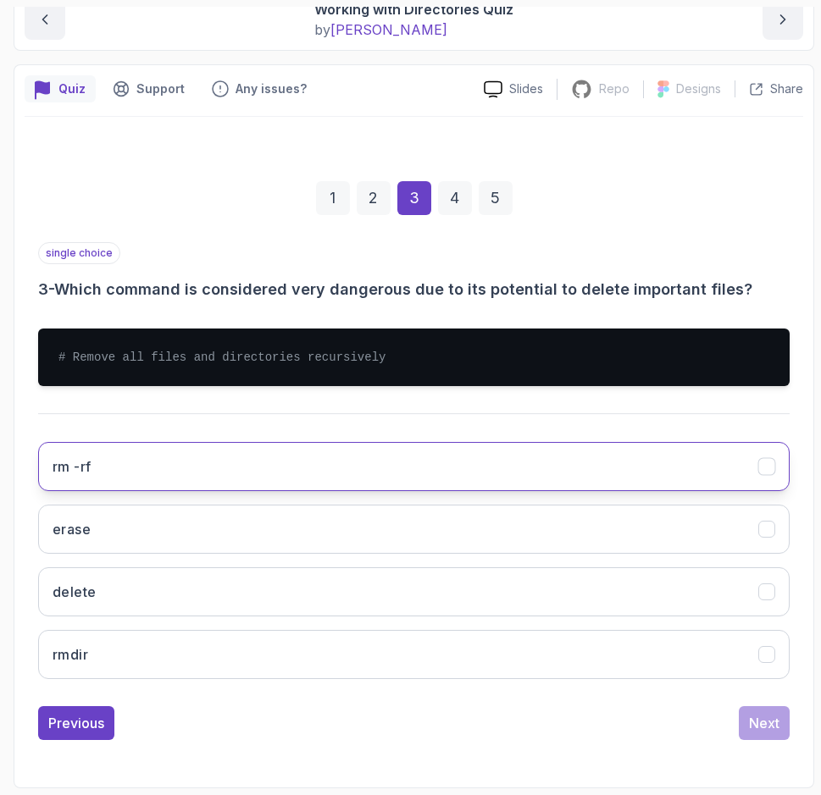
click at [64, 462] on h3 "rm -rf" at bounding box center [72, 466] width 38 height 20
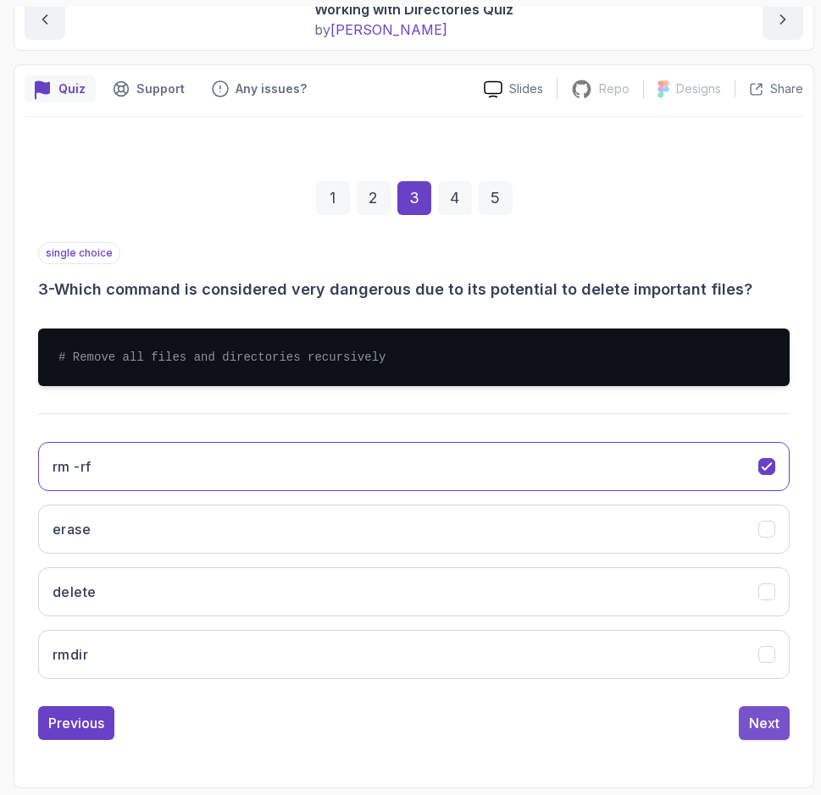
click at [758, 726] on div "Next" at bounding box center [764, 723] width 30 height 20
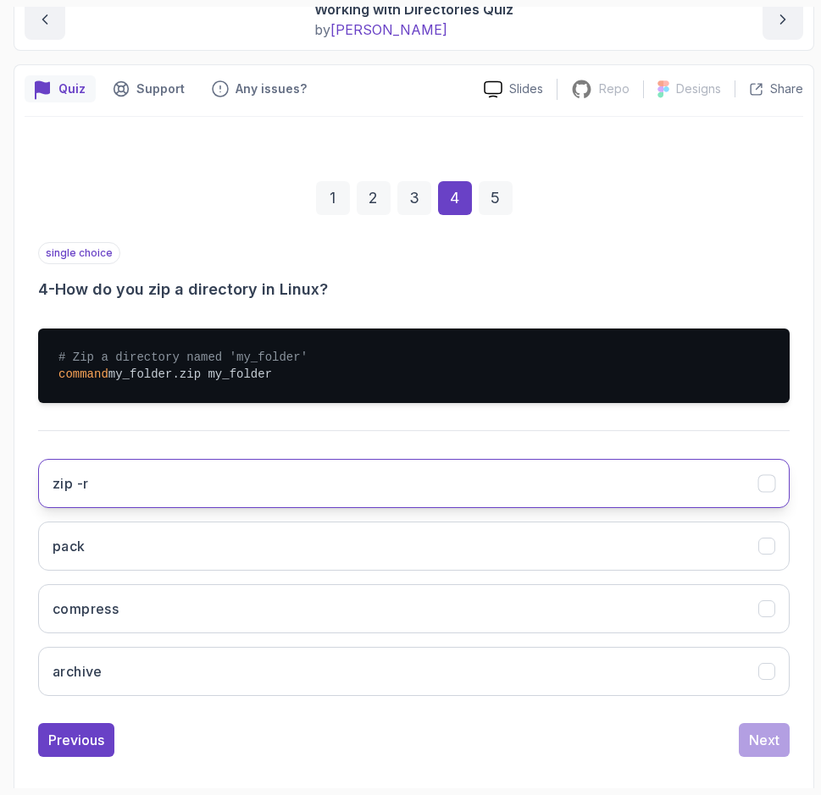
click at [99, 484] on button "zip -r" at bounding box center [413, 483] width 751 height 49
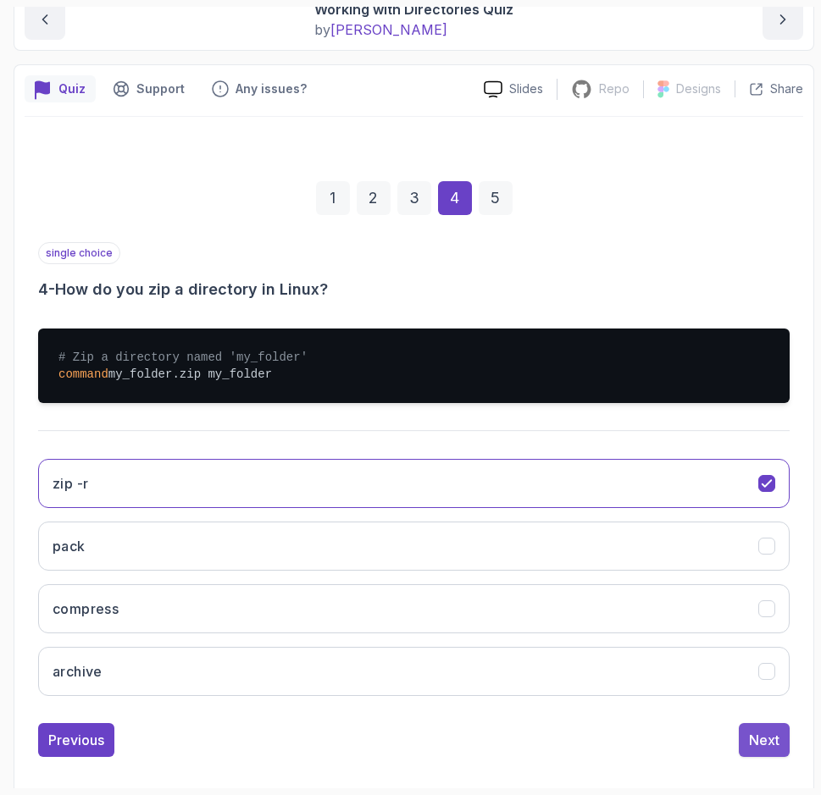
click at [762, 731] on div "Next" at bounding box center [764, 740] width 30 height 20
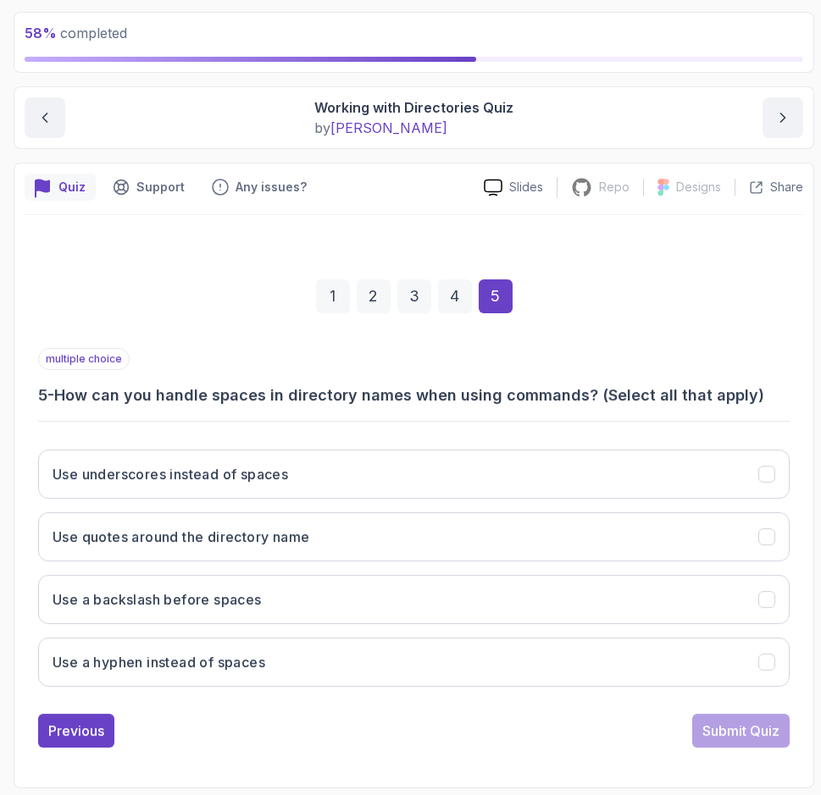
scroll to position [97, 0]
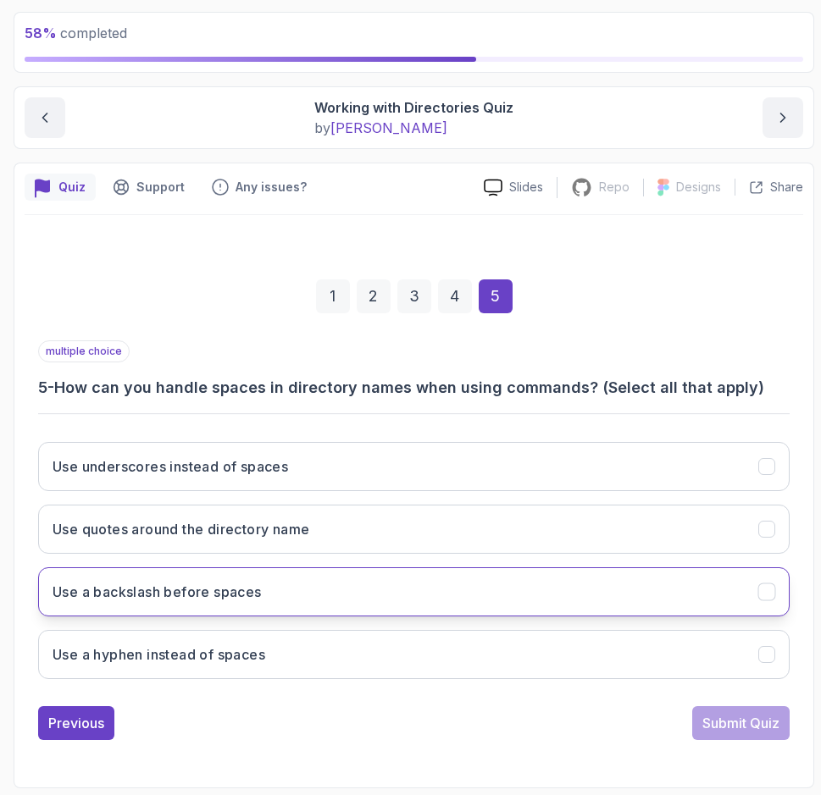
click at [105, 589] on h3 "Use a backslash before spaces" at bounding box center [157, 592] width 209 height 20
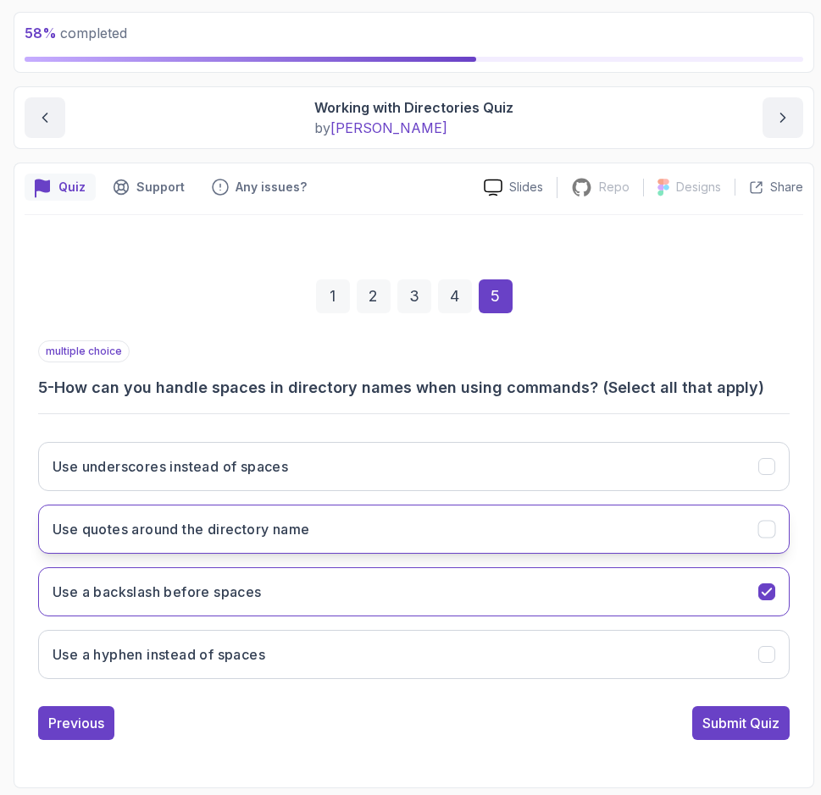
click at [141, 529] on h3 "Use quotes around the directory name" at bounding box center [181, 529] width 257 height 20
click at [734, 708] on button "Submit Quiz" at bounding box center [740, 723] width 97 height 34
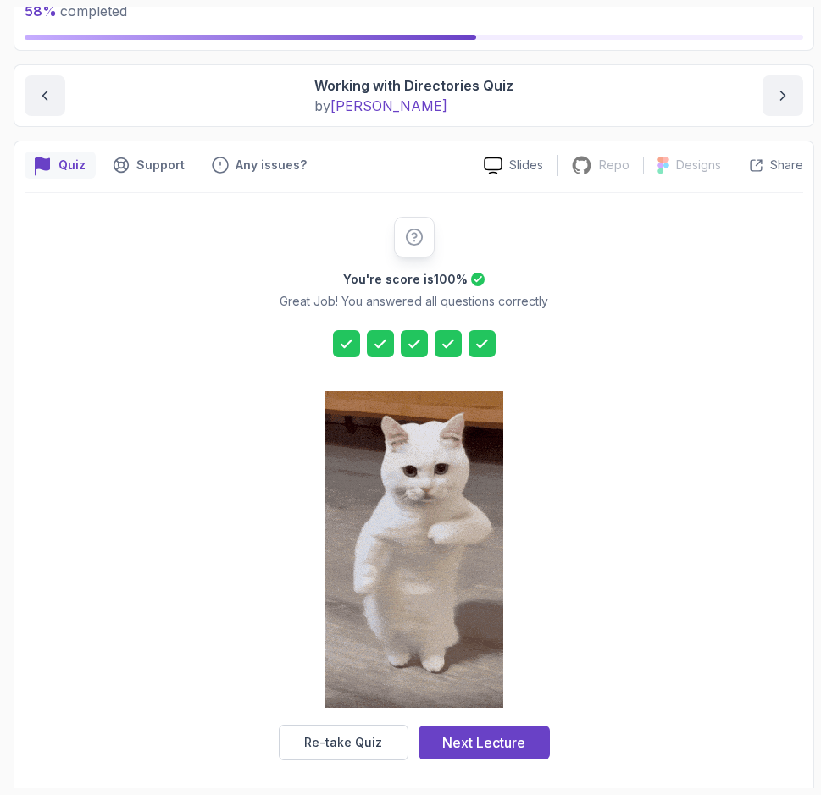
scroll to position [125, 0]
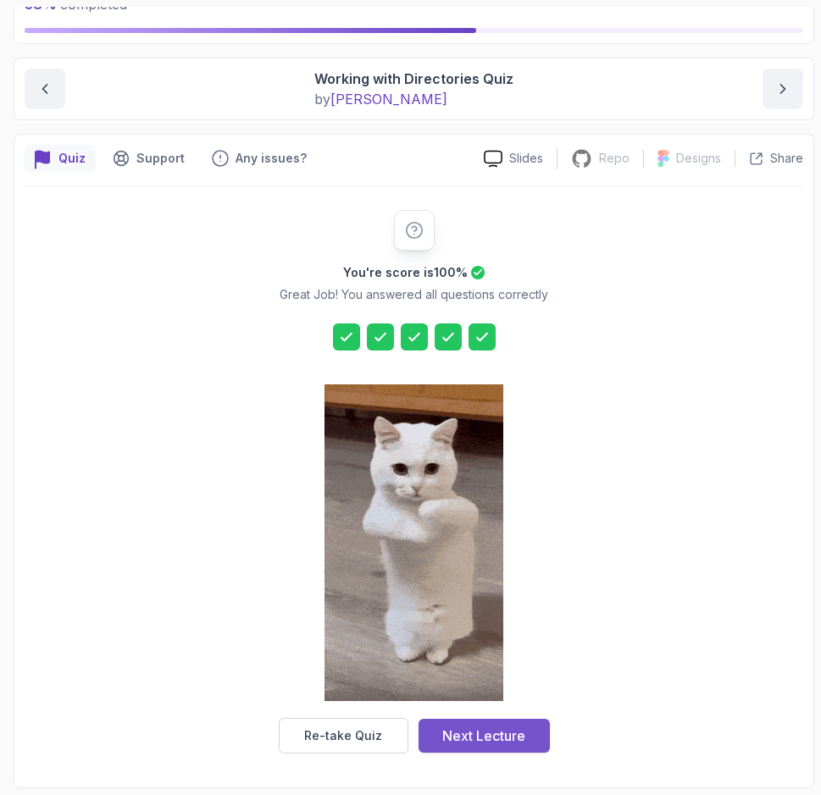
click at [478, 738] on div "Next Lecture" at bounding box center [483, 736] width 83 height 20
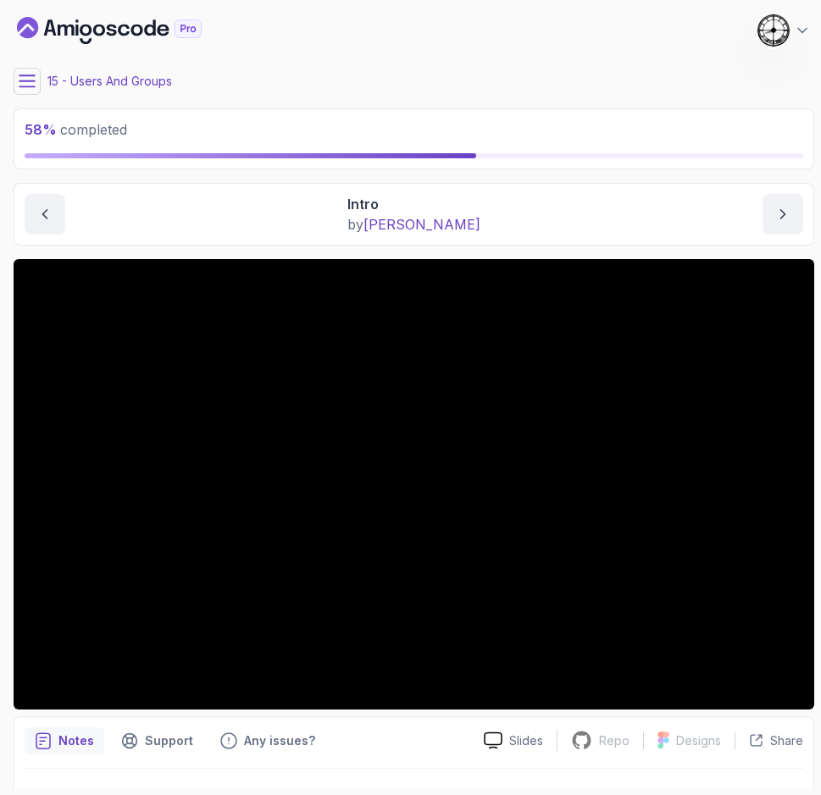
click at [30, 68] on button at bounding box center [27, 81] width 27 height 27
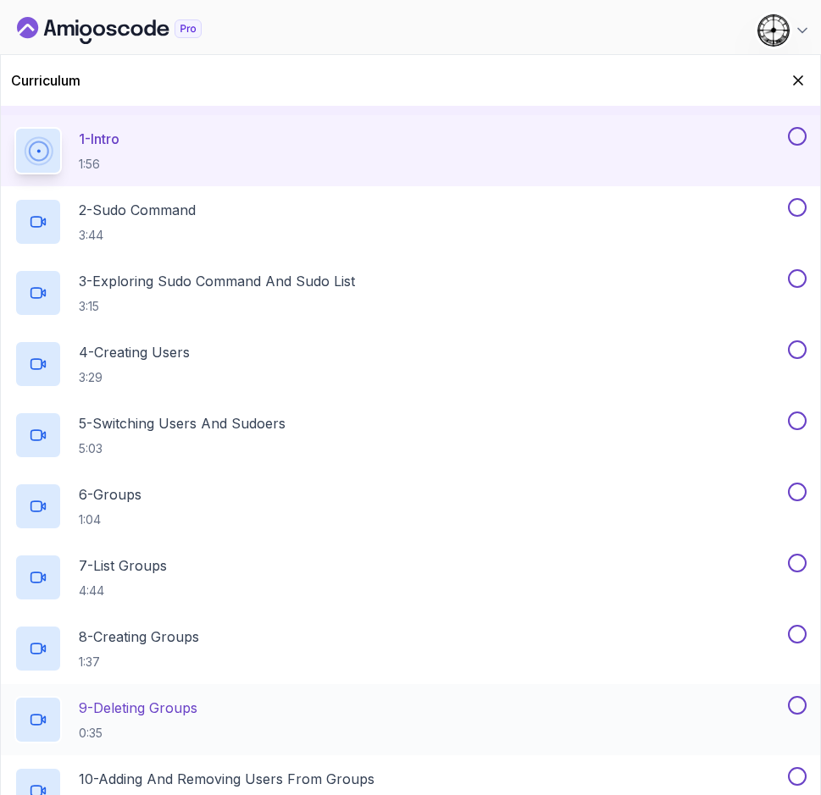
scroll to position [555, 0]
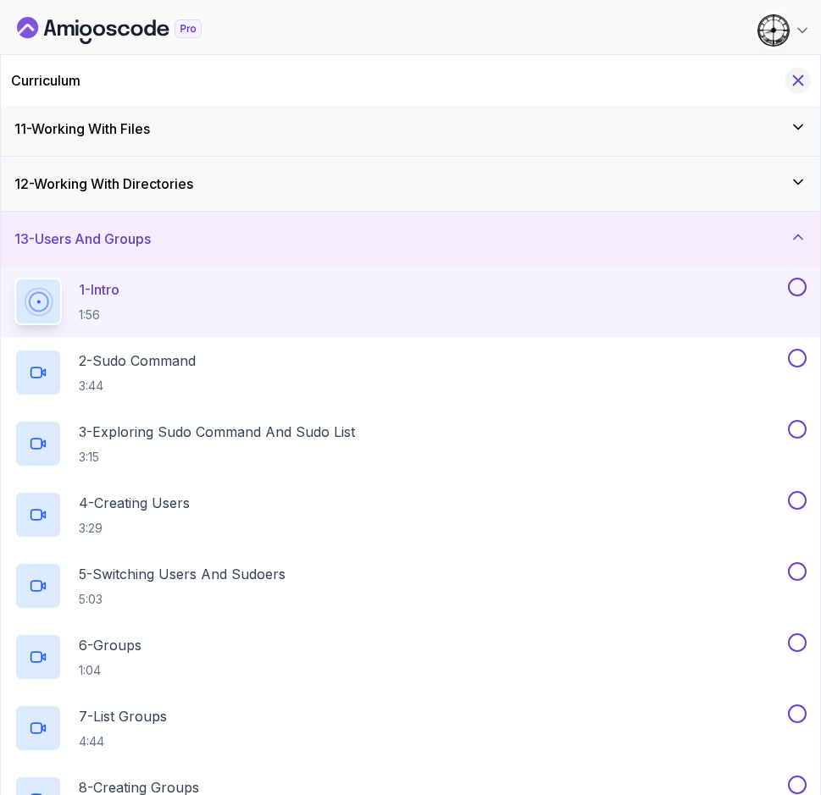
click at [793, 80] on icon "Hide Curriculum for mobile" at bounding box center [797, 80] width 19 height 19
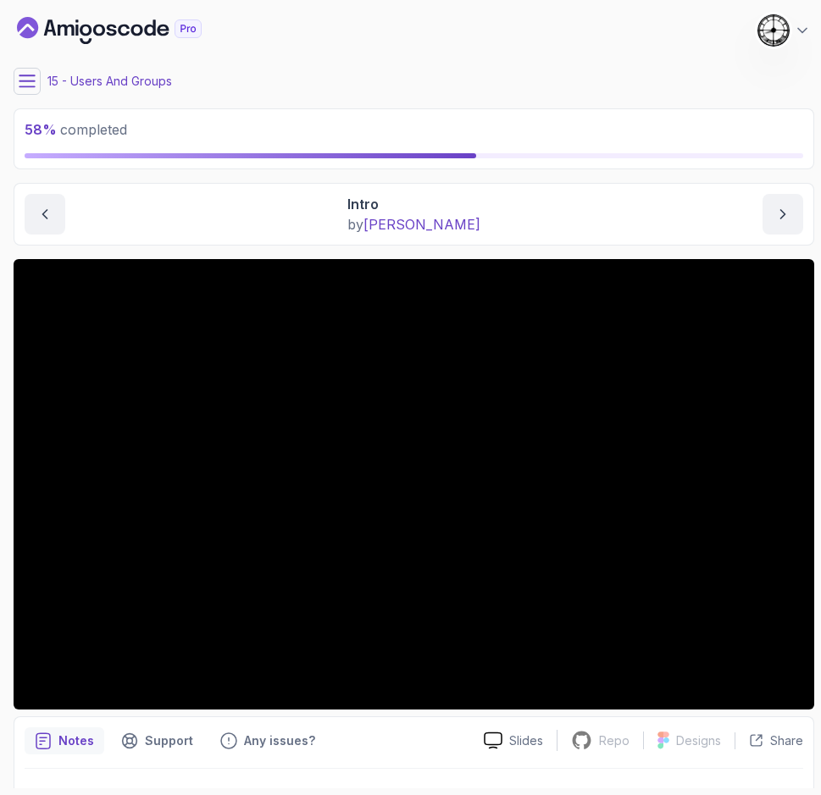
scroll to position [141, 0]
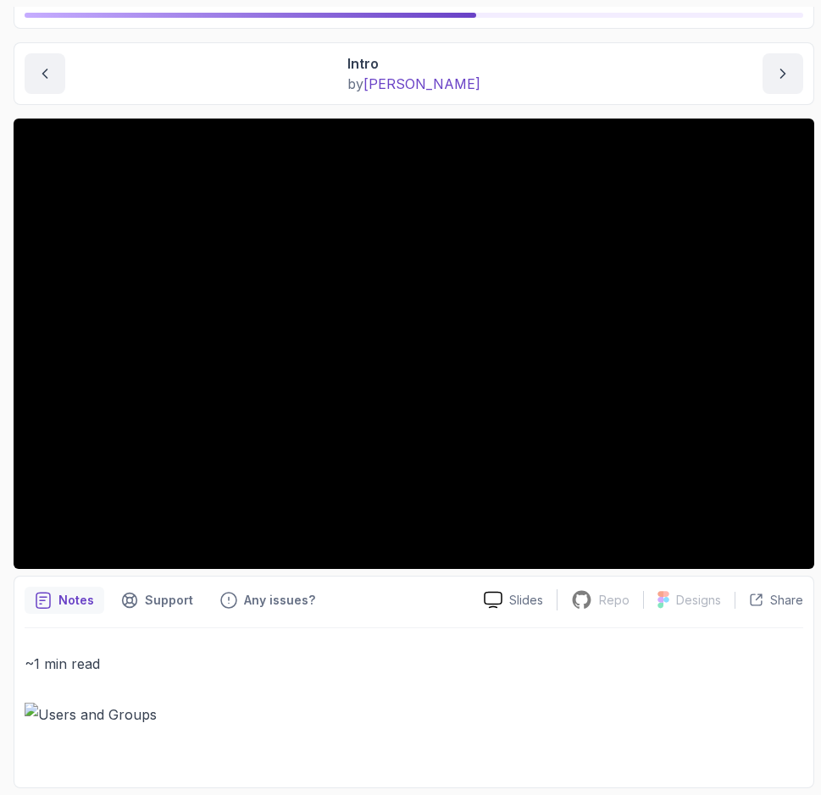
click at [66, 712] on img at bounding box center [414, 715] width 778 height 24
click at [37, 713] on img at bounding box center [414, 715] width 778 height 24
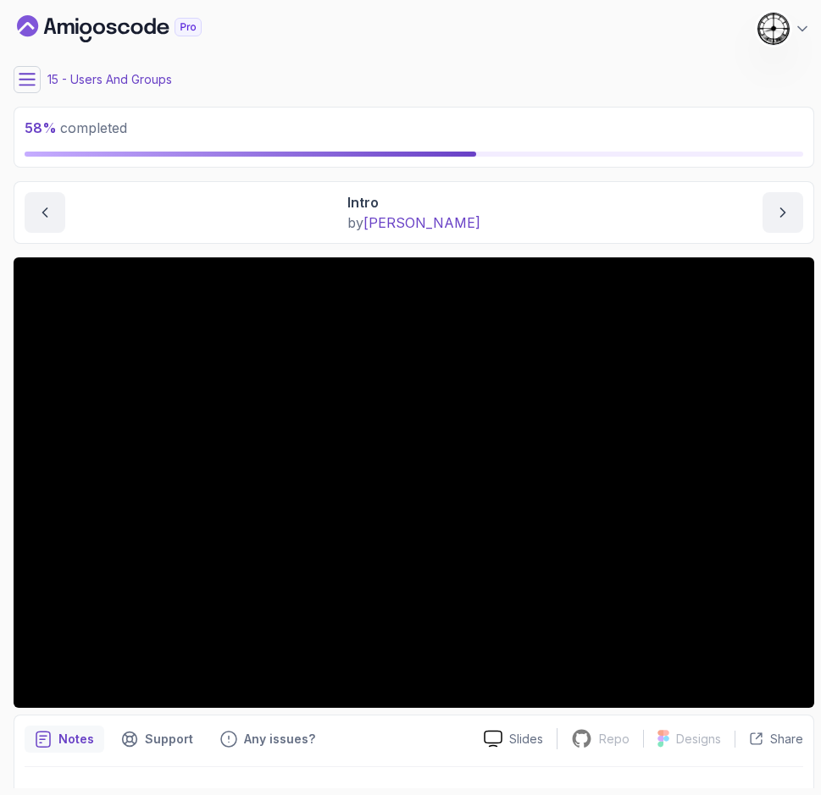
scroll to position [0, 0]
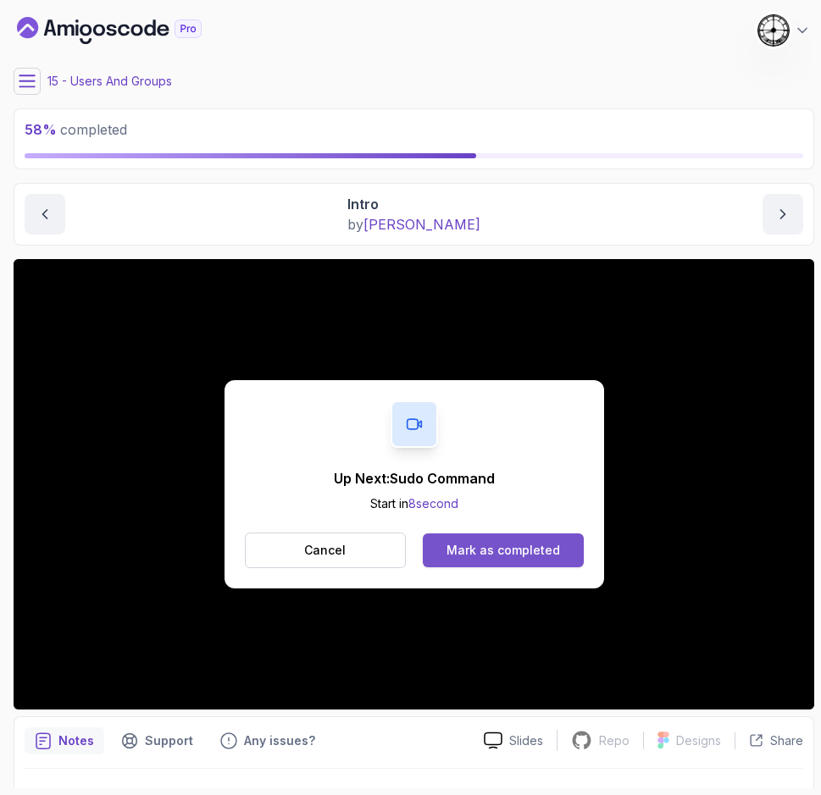
click at [500, 552] on div "Mark as completed" at bounding box center [502, 550] width 113 height 17
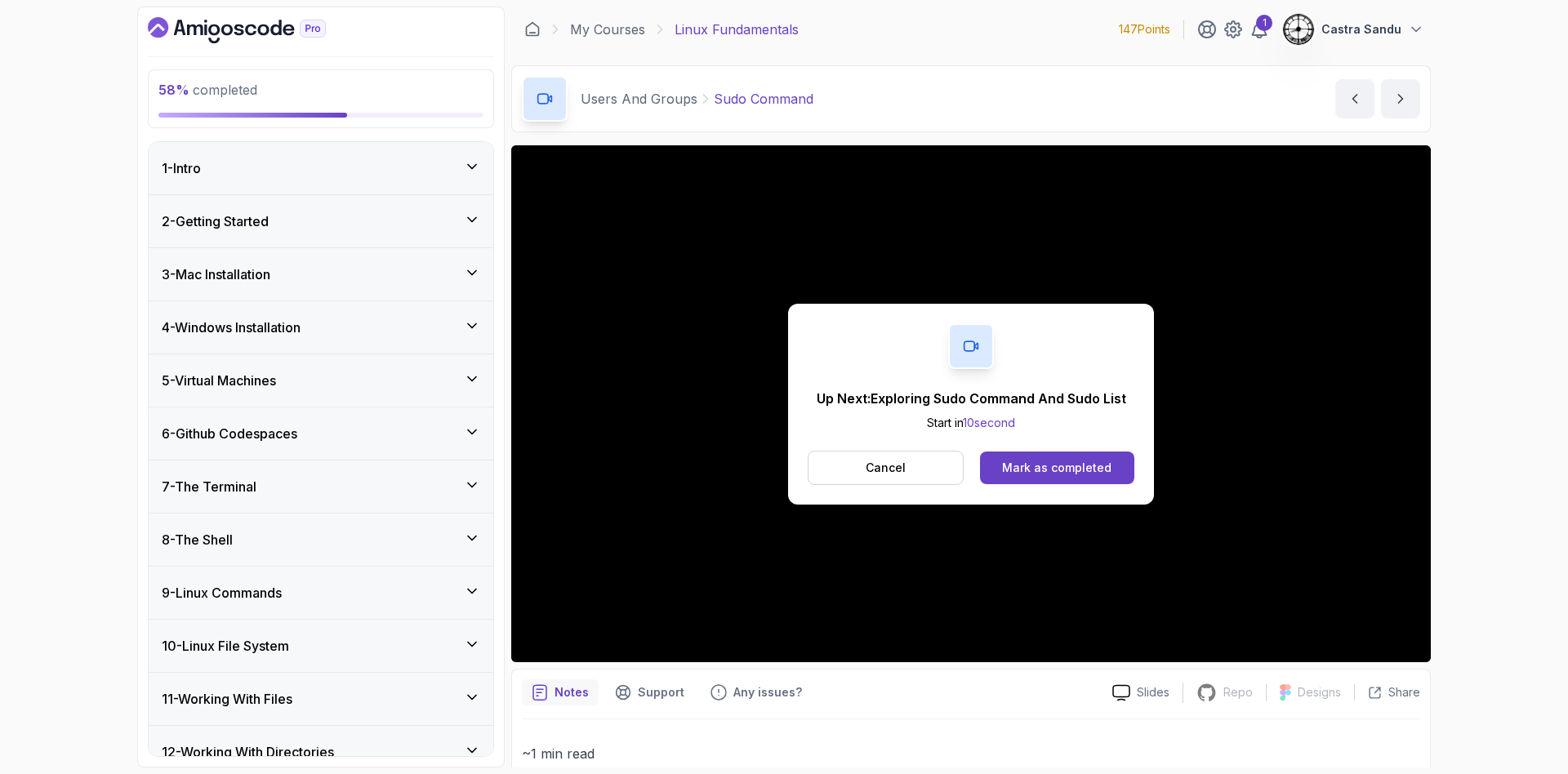
click at [787, 404] on div "Up Next: Exploring Sudo Command And Sudo List Start in 10 second Cancel Mark as…" at bounding box center [971, 404] width 920 height 517
click at [791, 465] on div "Mark as completed" at bounding box center [1056, 467] width 109 height 16
